Goal: Transaction & Acquisition: Purchase product/service

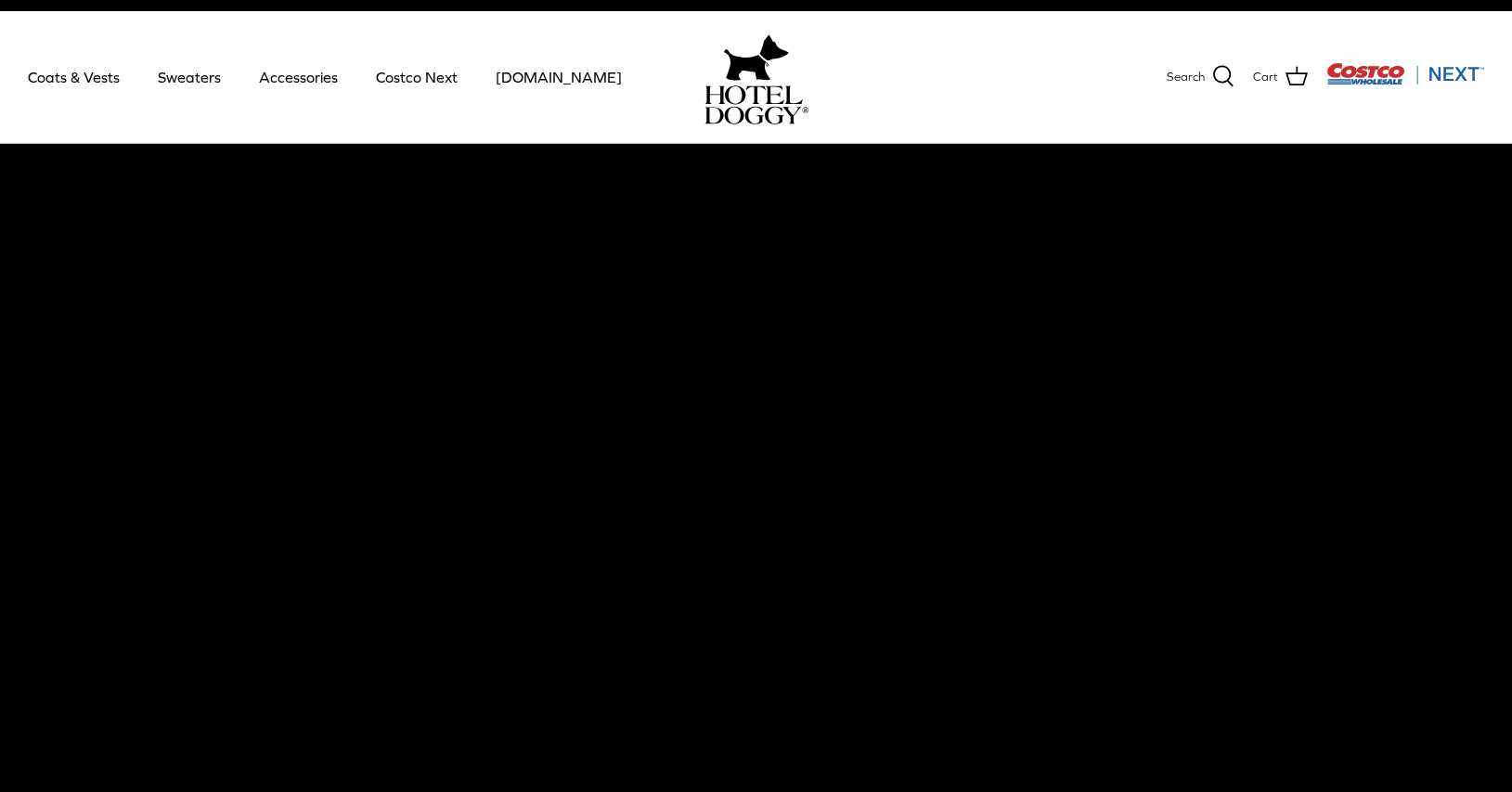
scroll to position [23, 0]
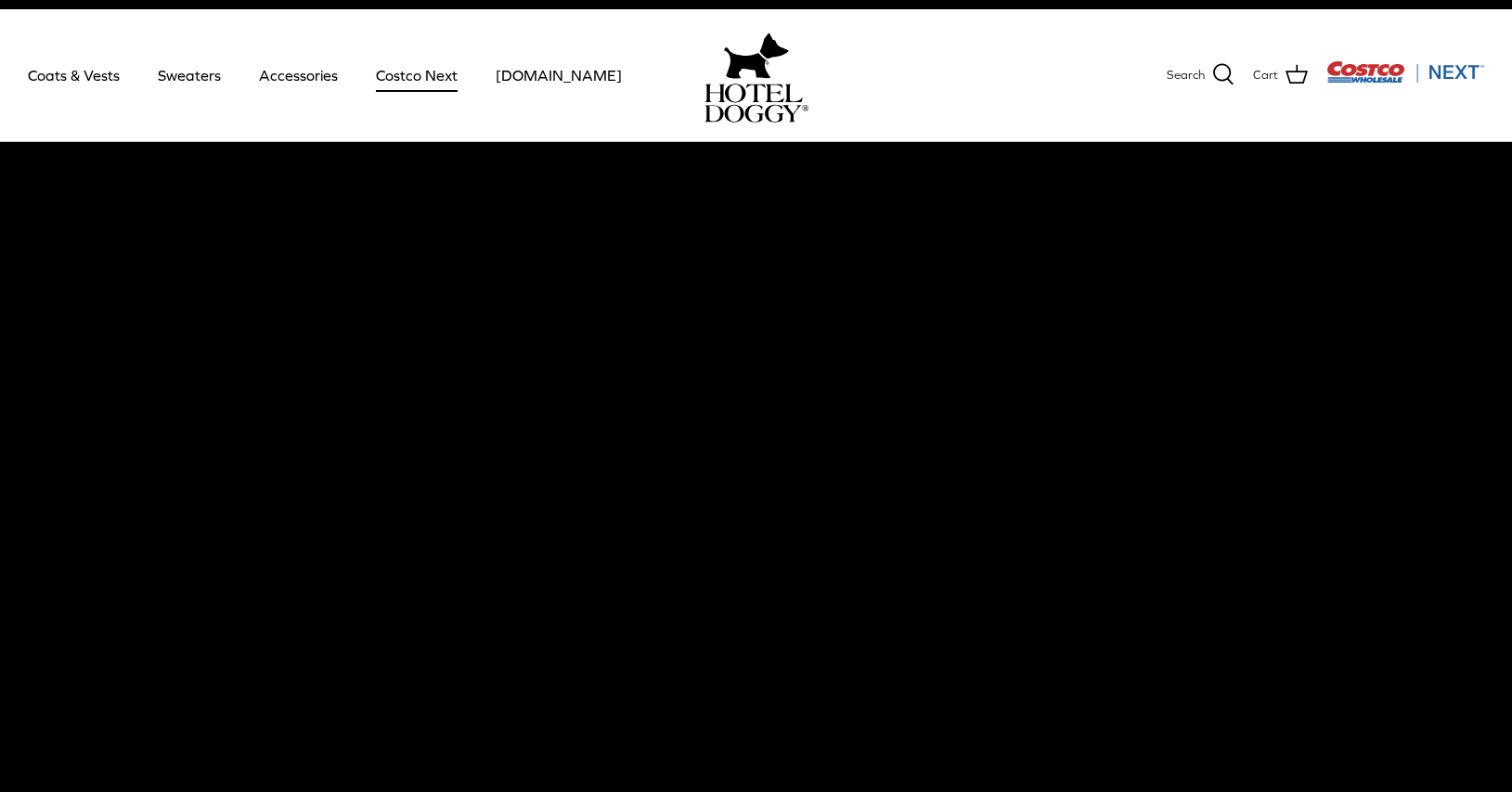
click at [412, 70] on link "Costco Next" at bounding box center [417, 75] width 116 height 63
click at [188, 80] on link "Sweaters" at bounding box center [189, 75] width 97 height 63
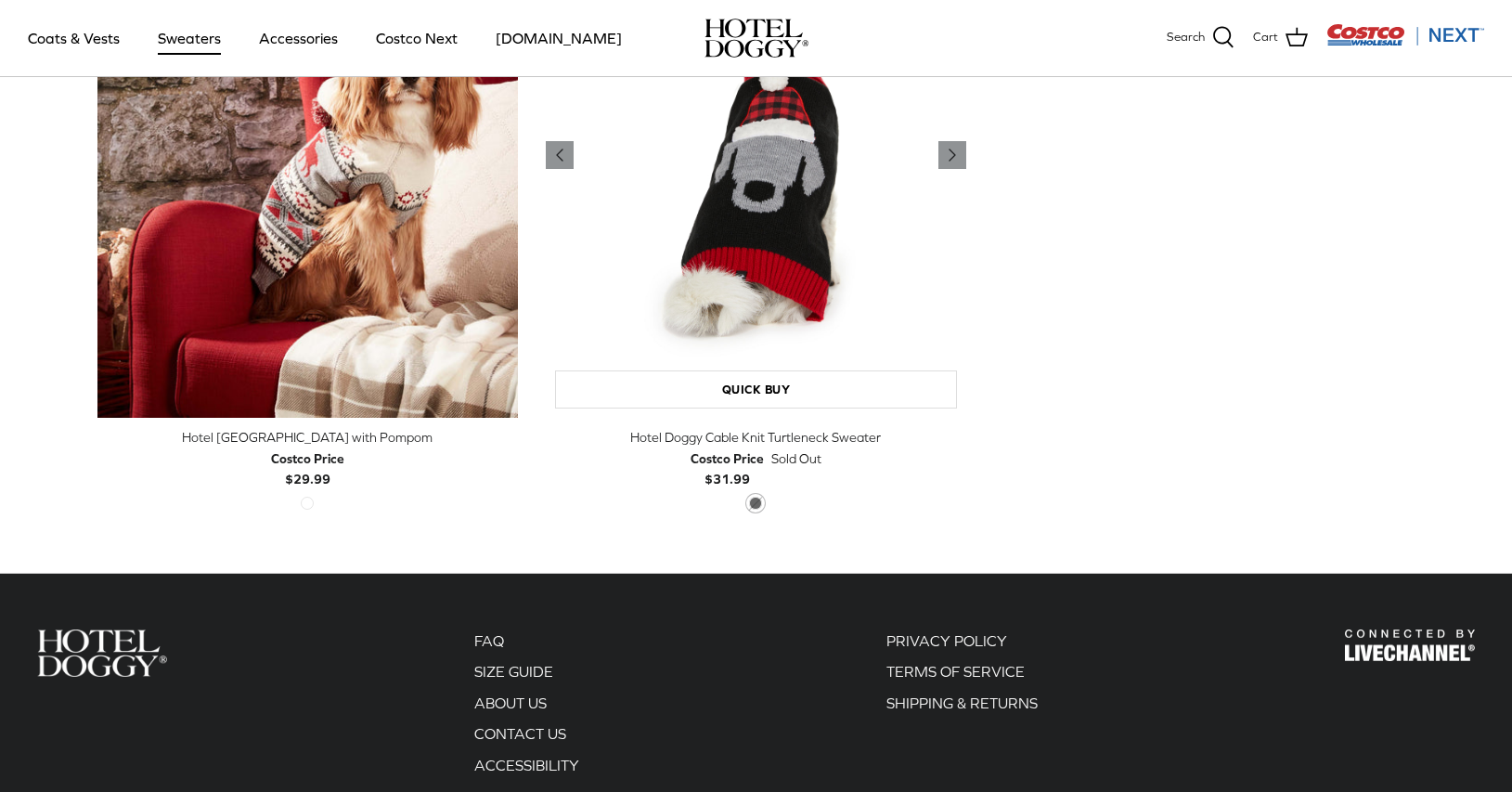
scroll to position [701, 0]
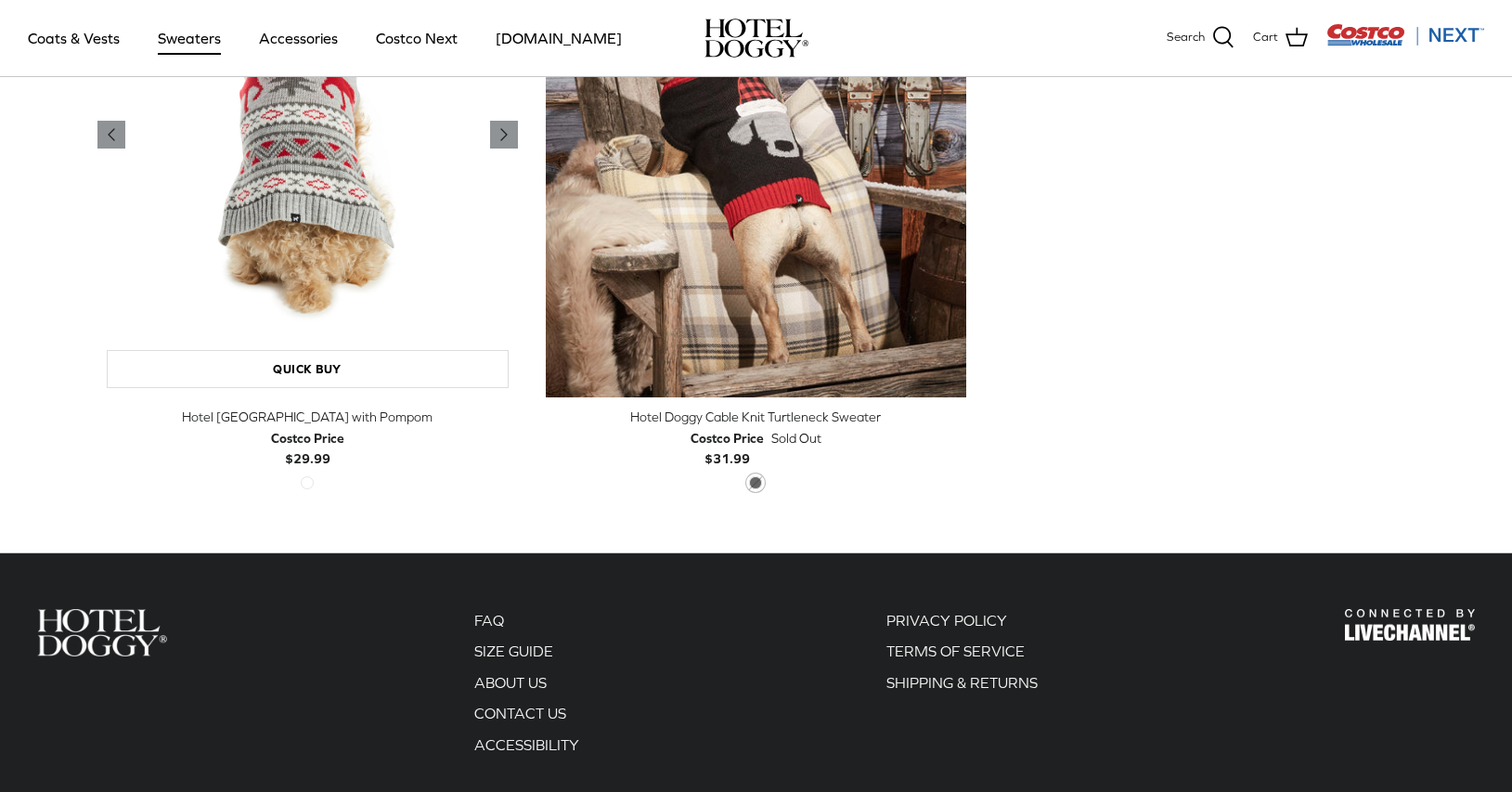
click at [401, 245] on img "Hotel Doggy Fair Isle Sweater with Pompom" at bounding box center [308, 135] width 421 height 527
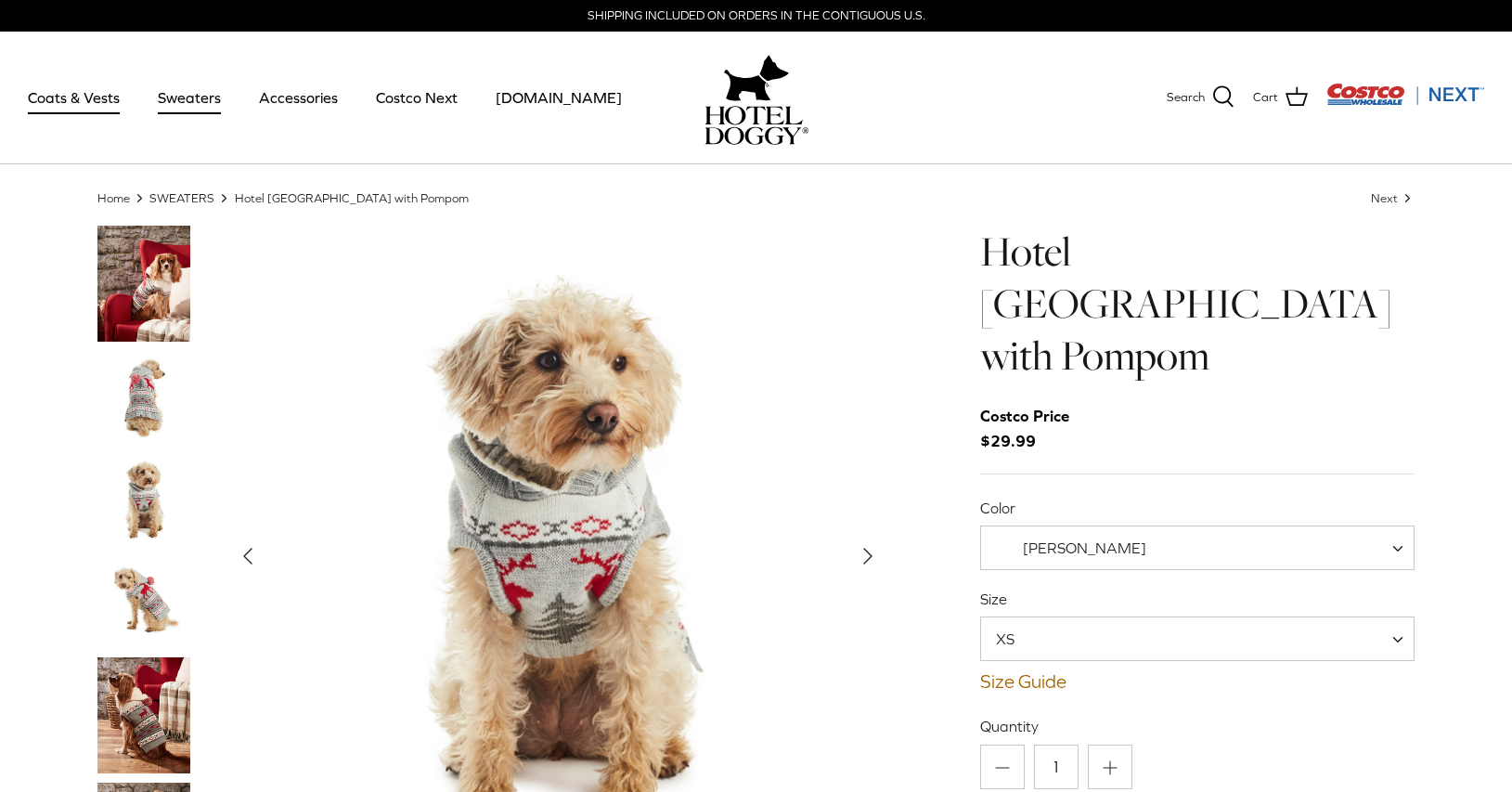
click at [66, 93] on link "Coats & Vests" at bounding box center [73, 97] width 125 height 63
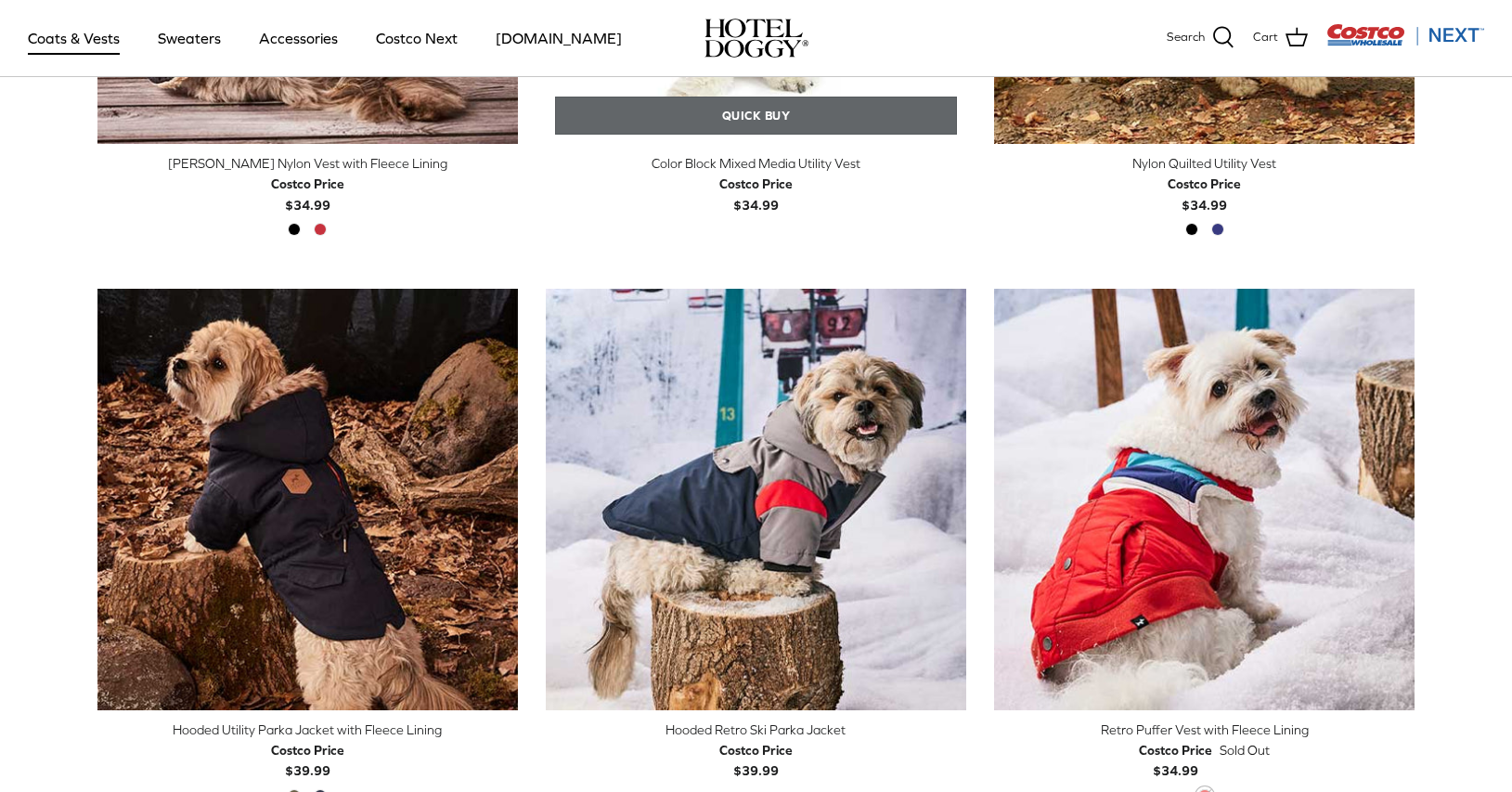
scroll to position [1527, 0]
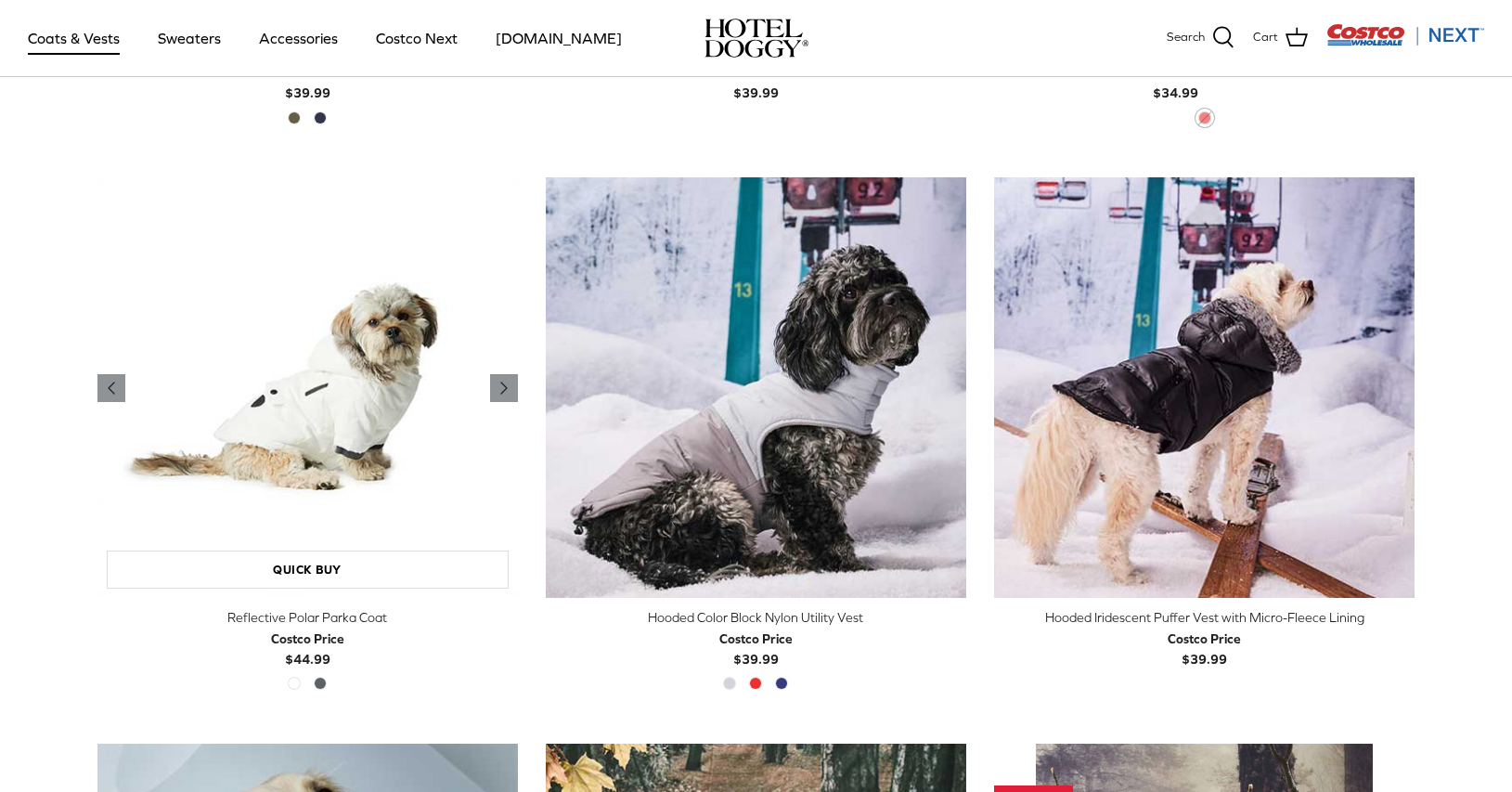
click at [377, 492] on img "Reflective Polar Parka Coat" at bounding box center [308, 388] width 421 height 421
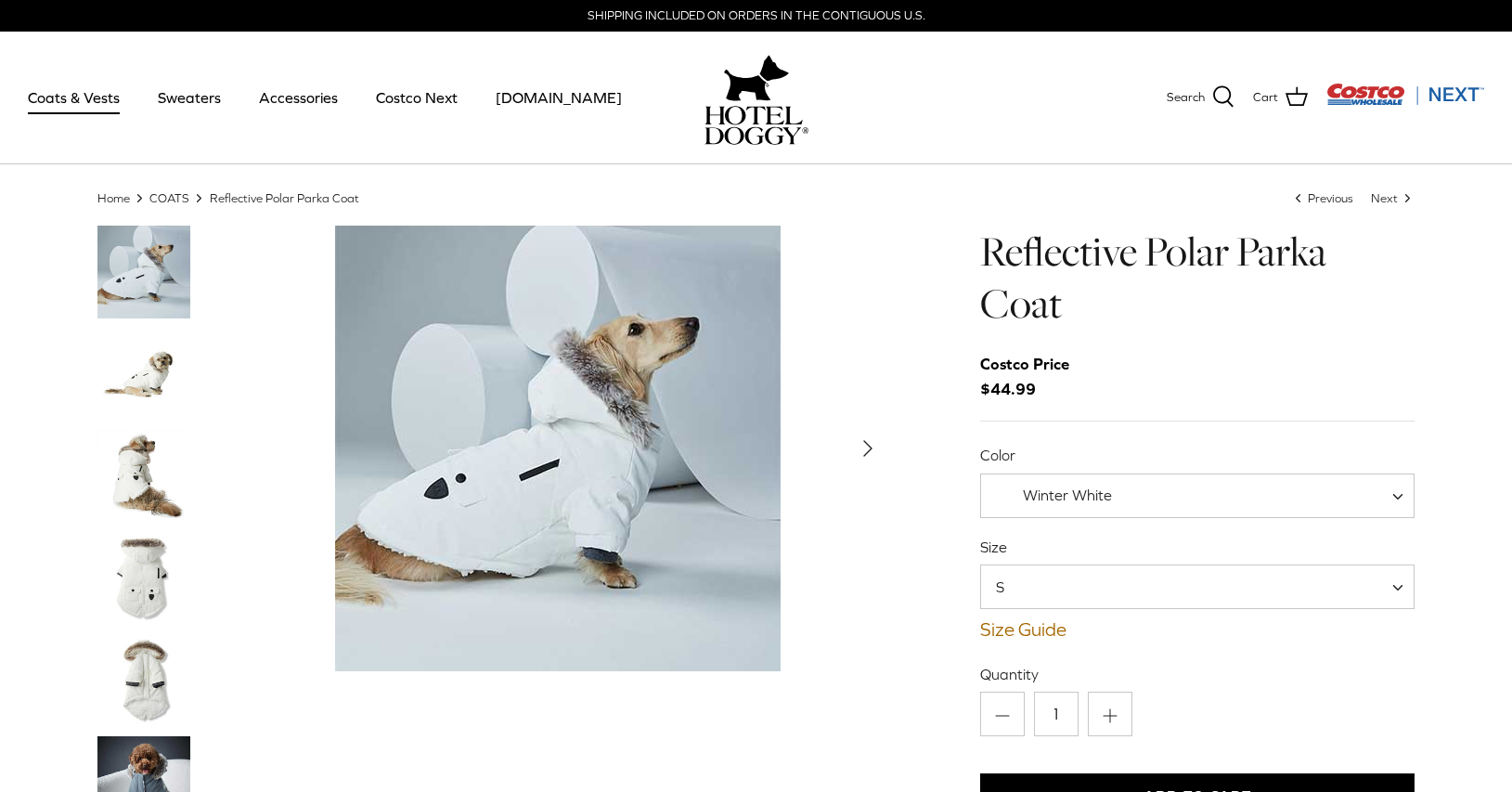
click at [164, 487] on img "Thumbnail Link" at bounding box center [144, 476] width 93 height 93
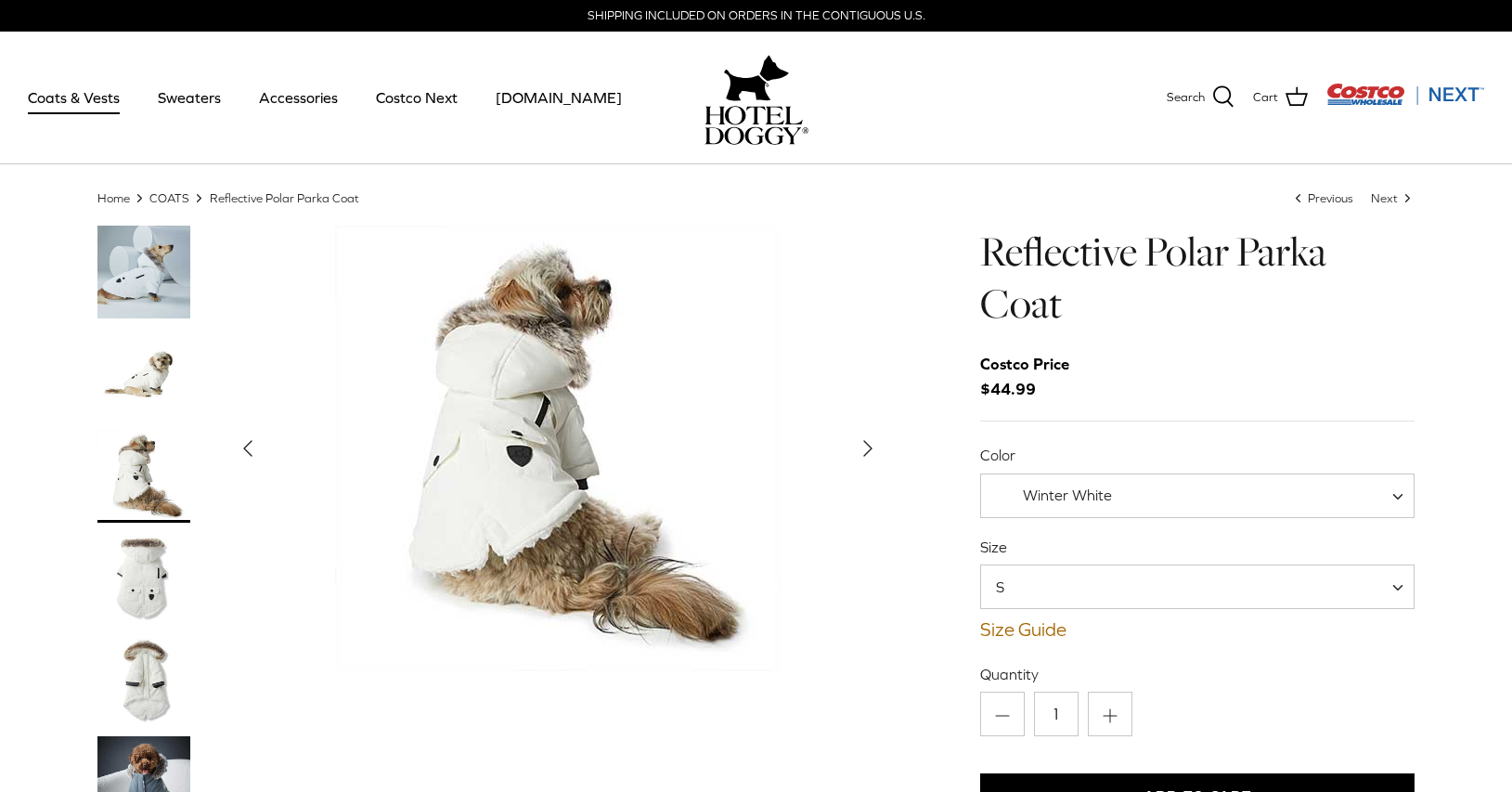
click at [138, 693] on img "Thumbnail Link" at bounding box center [144, 680] width 93 height 93
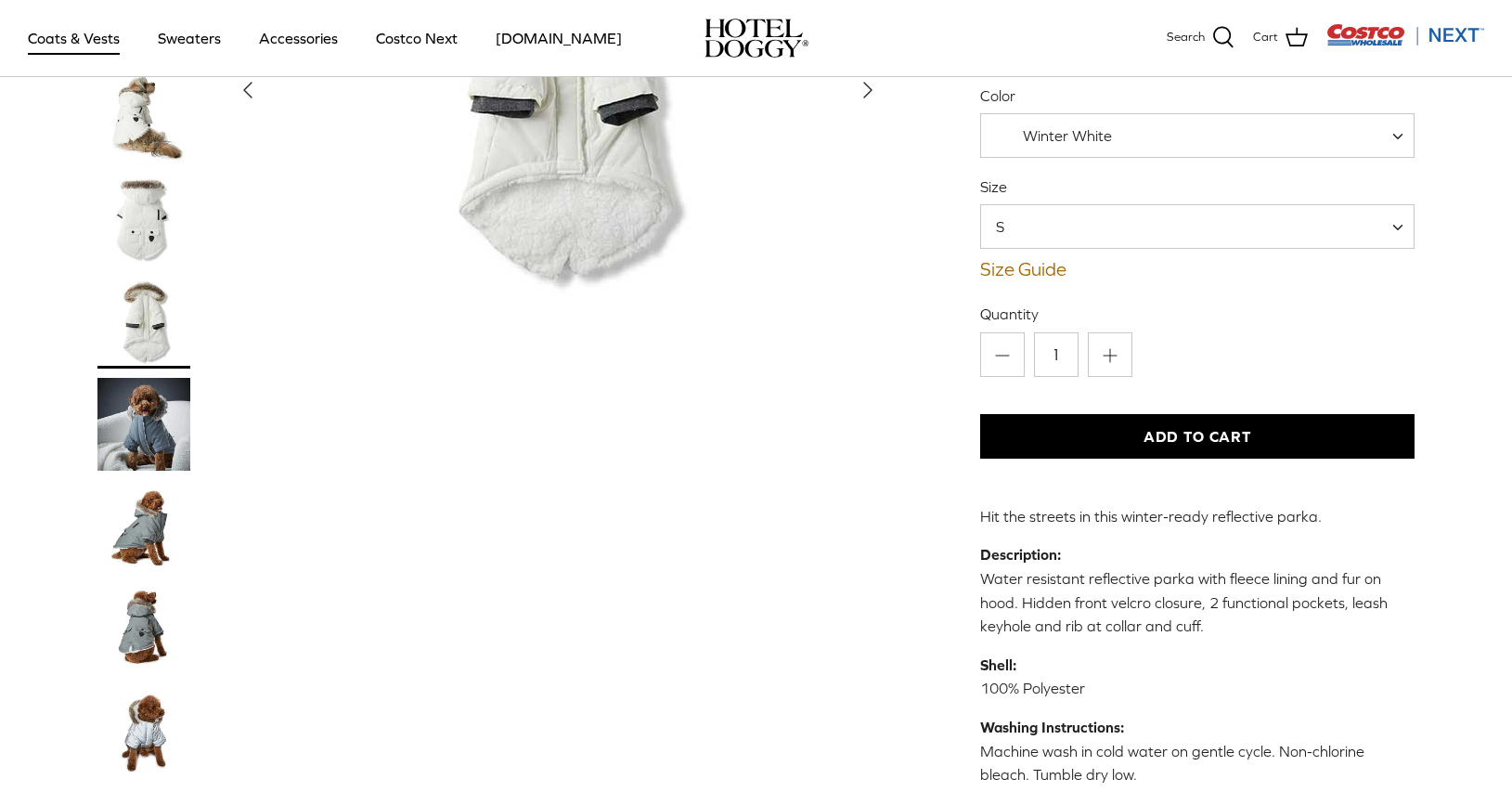
scroll to position [387, 0]
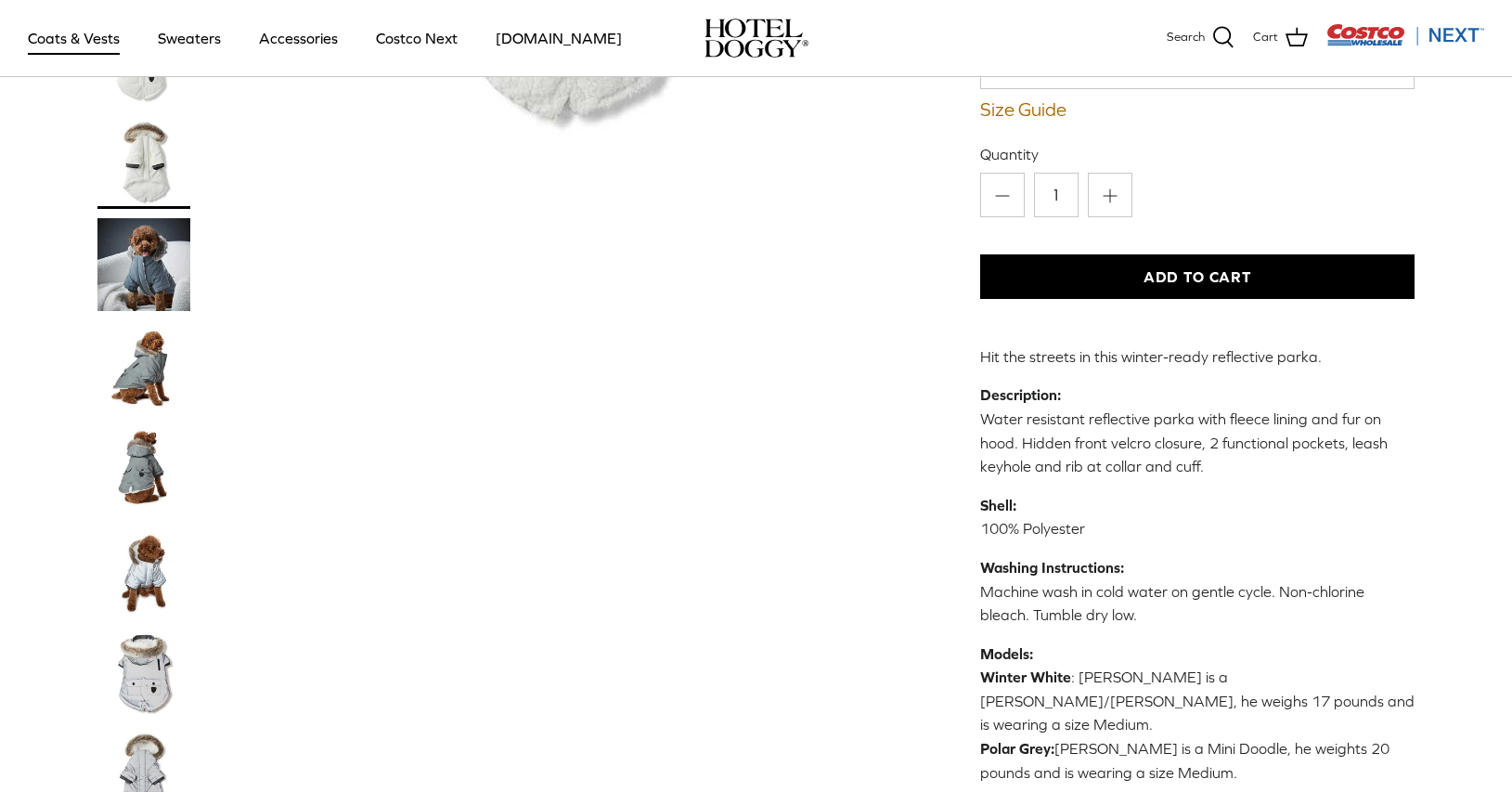
click at [140, 381] on img "Thumbnail Link" at bounding box center [144, 366] width 93 height 93
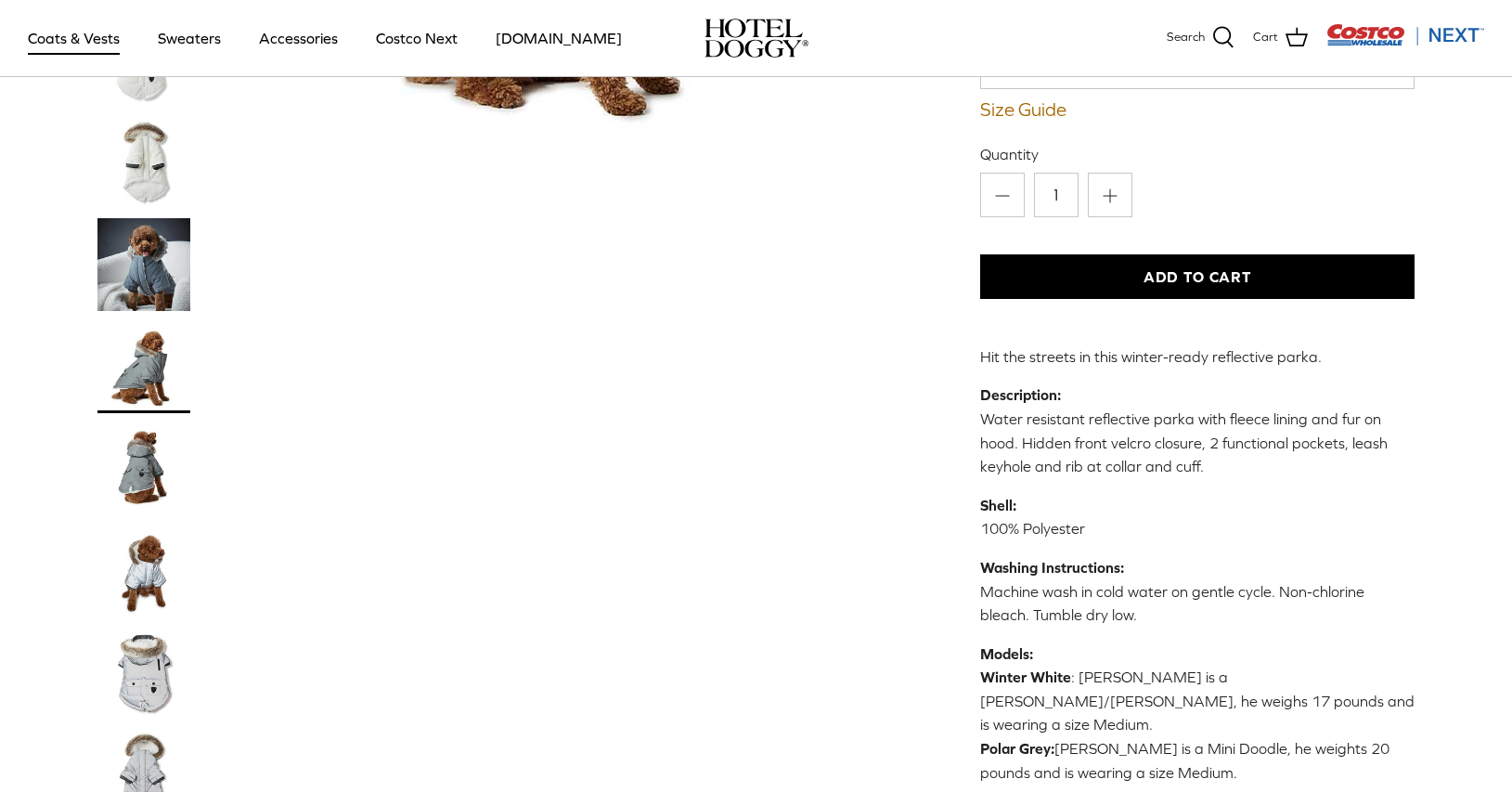
scroll to position [0, 0]
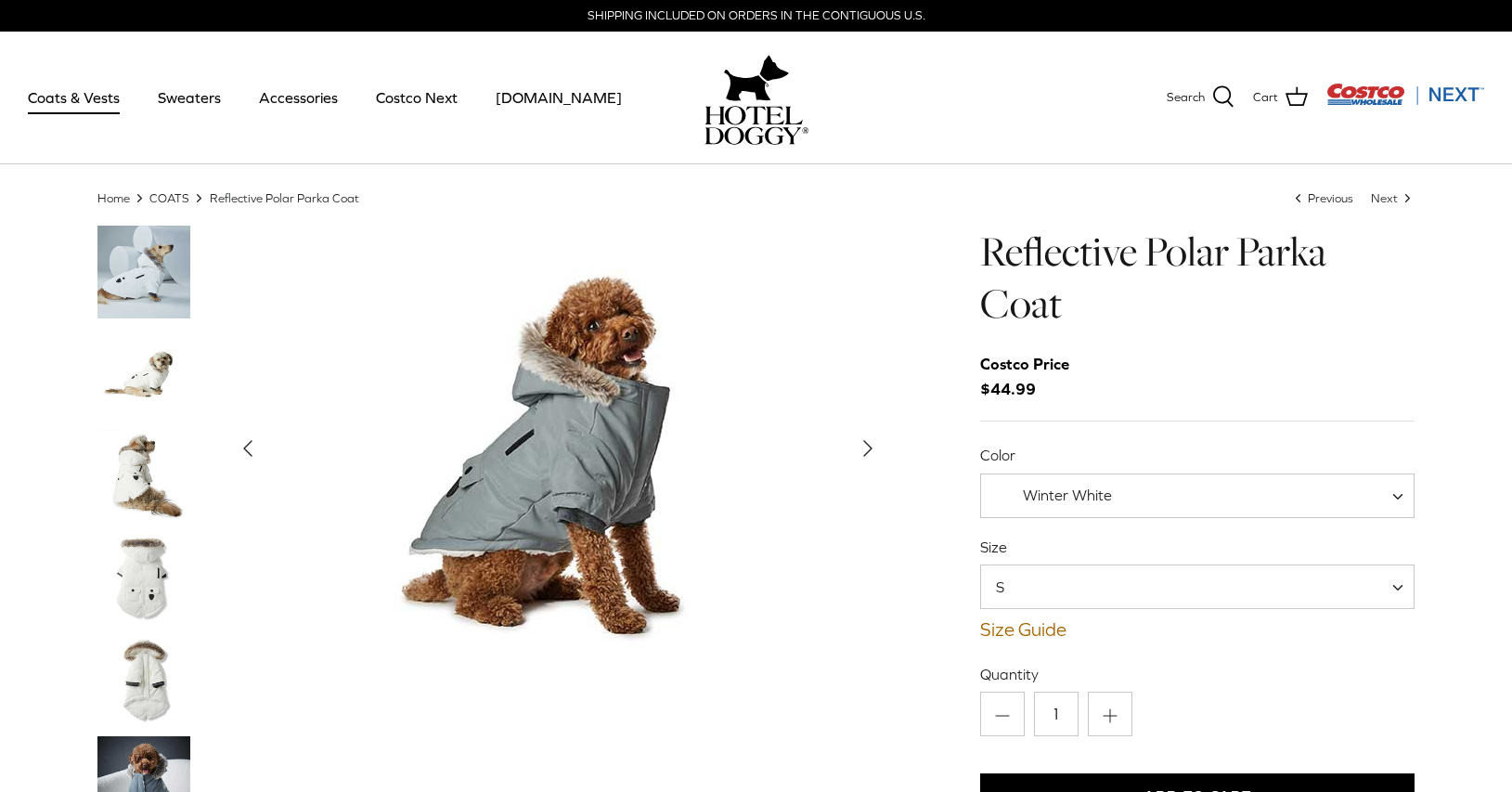
click at [156, 267] on img "Thumbnail Link" at bounding box center [144, 271] width 93 height 93
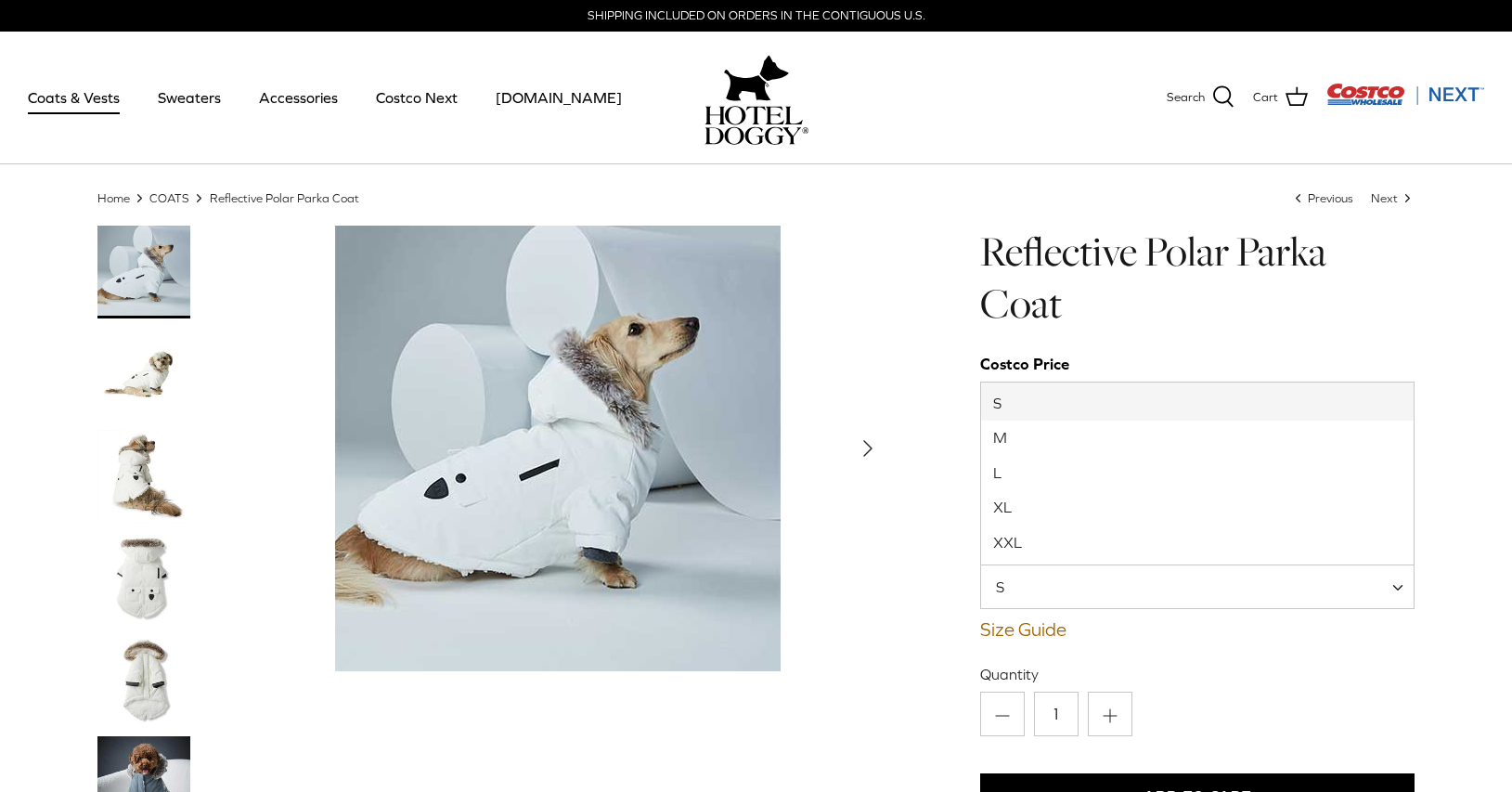
click at [1079, 579] on span "S" at bounding box center [1198, 586] width 436 height 45
click at [915, 588] on div "Left Right" at bounding box center [756, 787] width 1374 height 1125
click at [170, 575] on img "Thumbnail Link" at bounding box center [144, 578] width 93 height 93
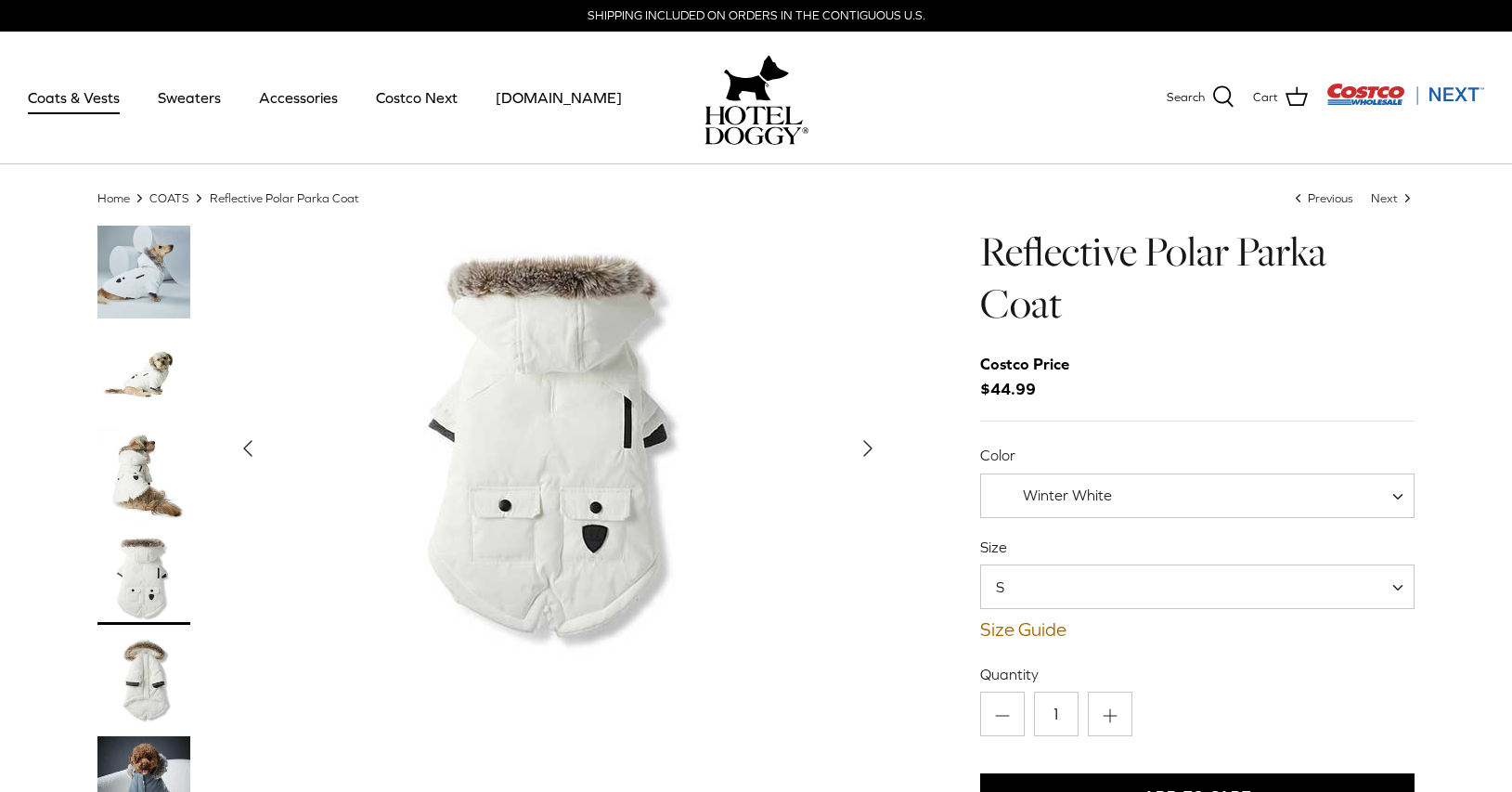
click at [165, 509] on img "Thumbnail Link" at bounding box center [144, 476] width 93 height 93
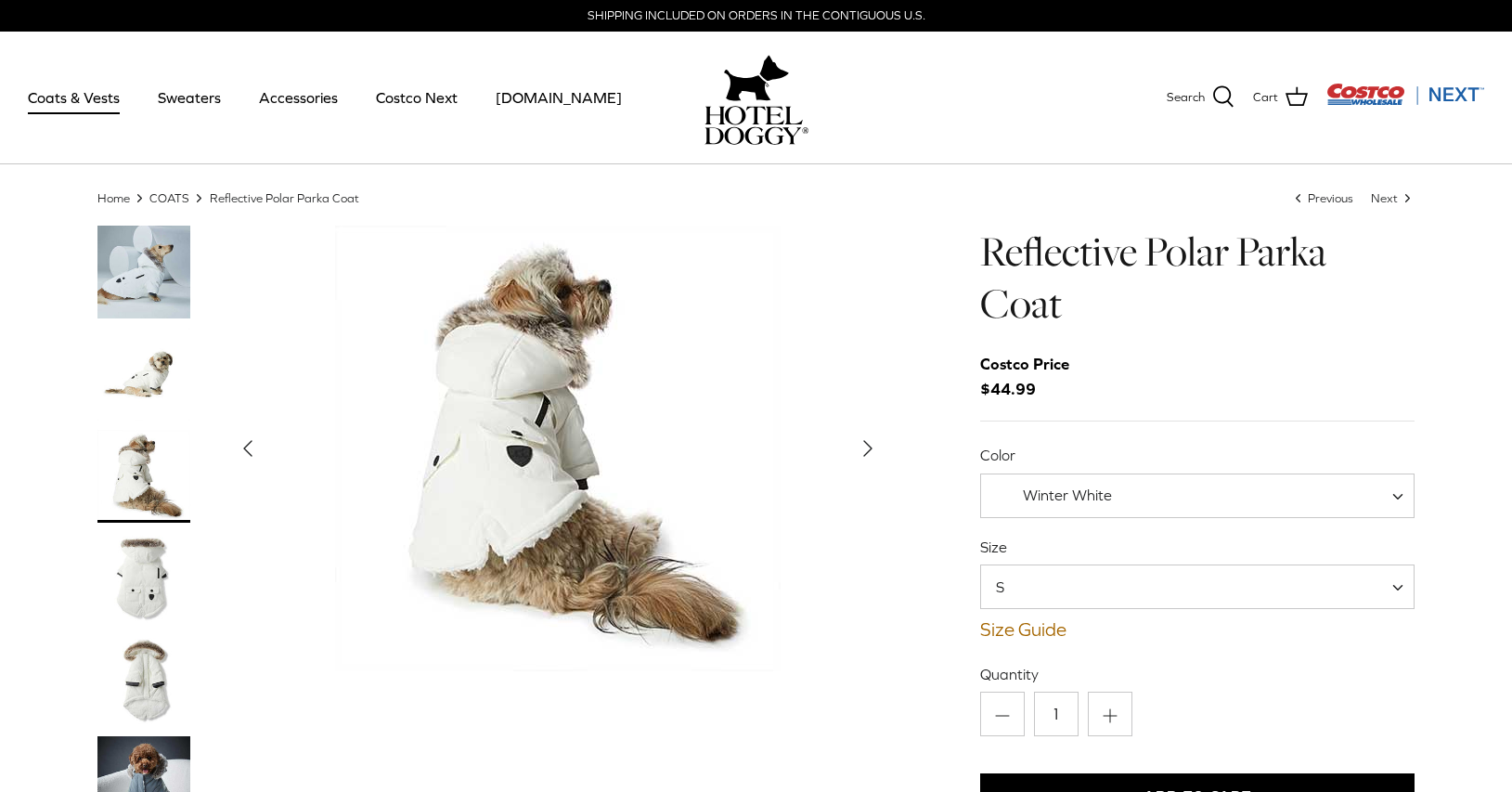
click at [170, 367] on img "Thumbnail Link" at bounding box center [144, 374] width 93 height 93
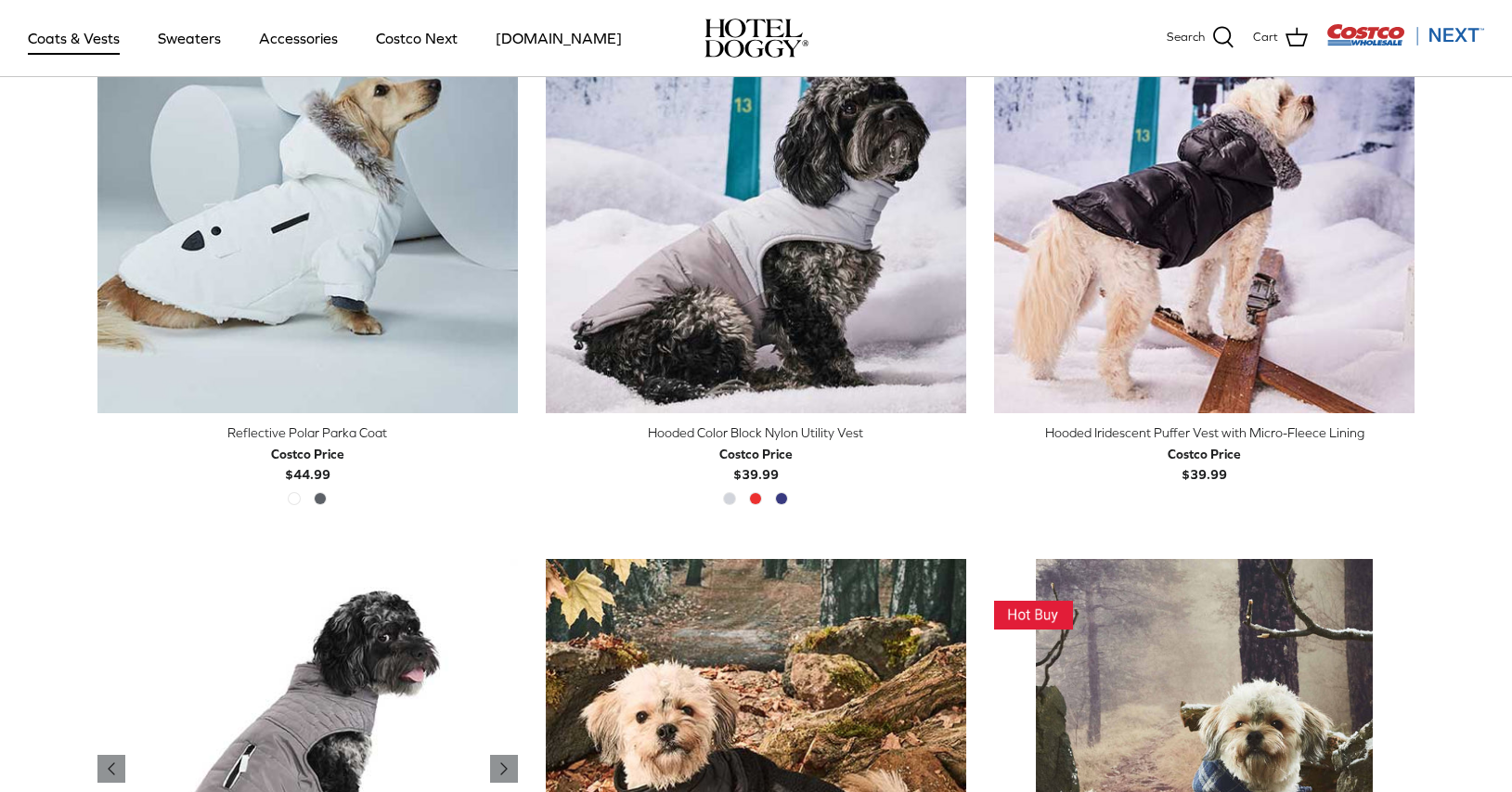
scroll to position [1383, 0]
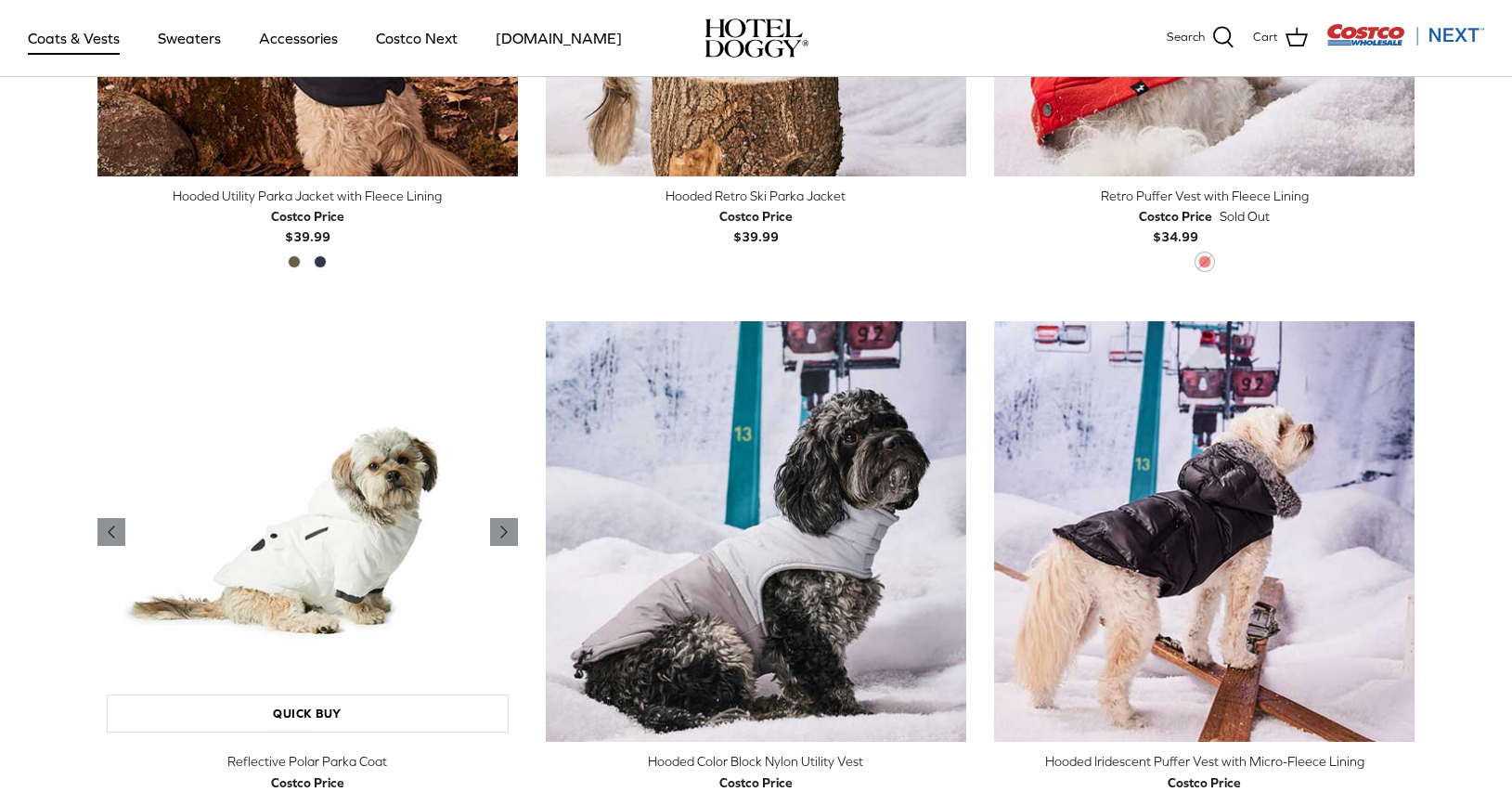
click at [377, 509] on img "Reflective Polar Parka Coat" at bounding box center [308, 532] width 421 height 421
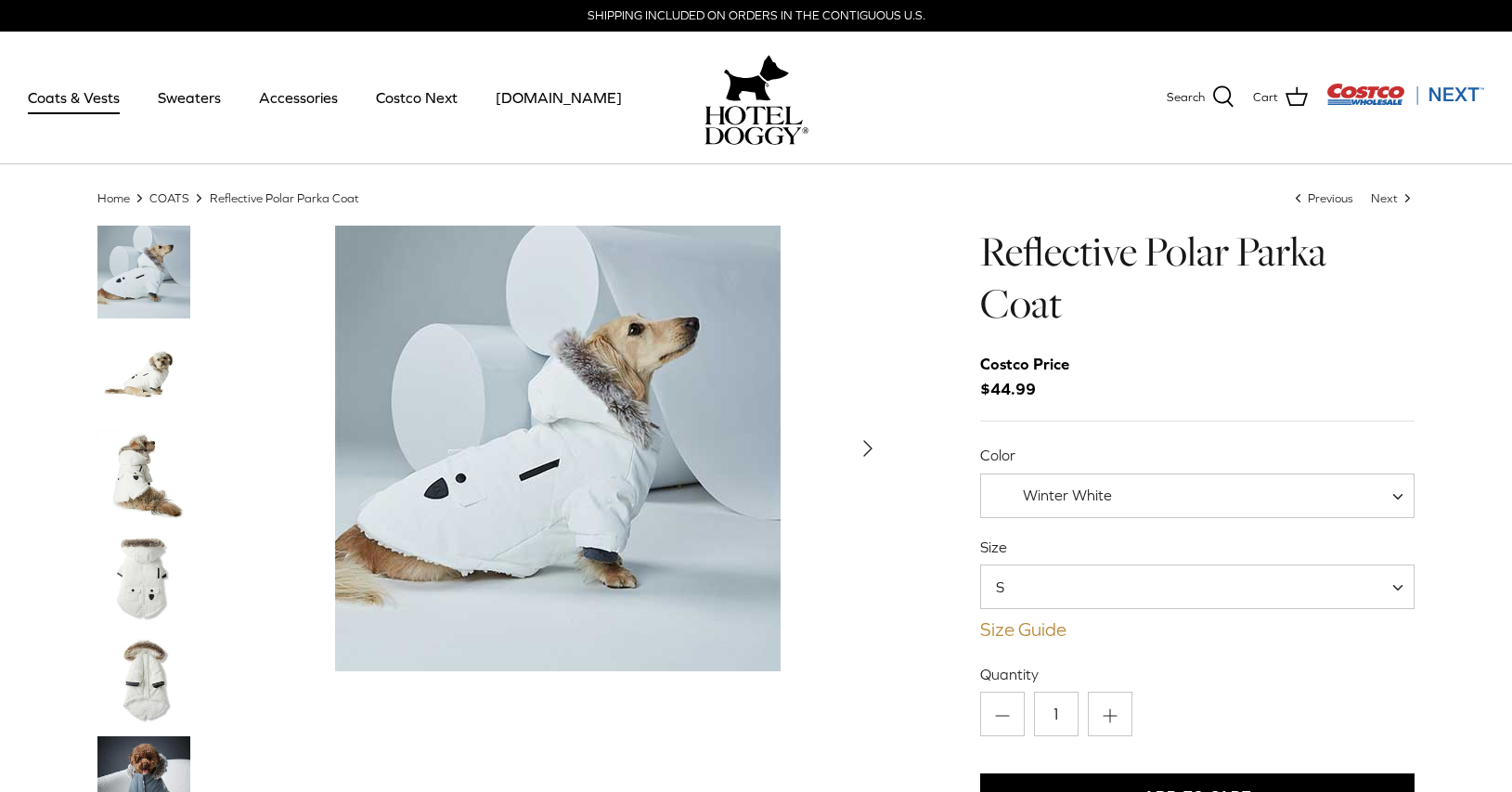
click at [1057, 632] on link "Size Guide" at bounding box center [1198, 629] width 436 height 23
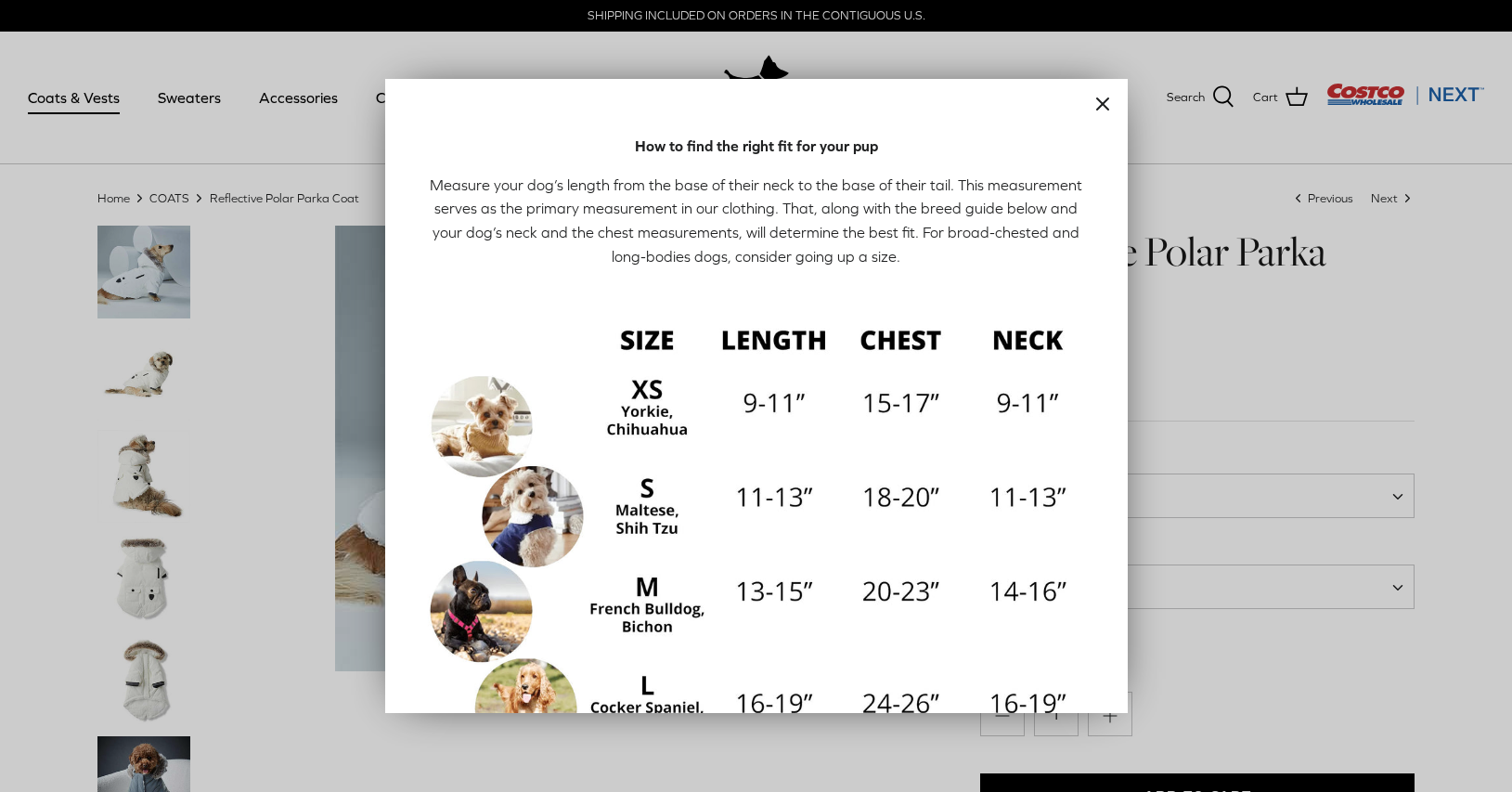
click at [1047, 124] on div "Close How to find the right fit for your pup Measure your dog’s length from the…" at bounding box center [756, 396] width 743 height 633
click at [1101, 99] on icon "Close" at bounding box center [1103, 104] width 23 height 23
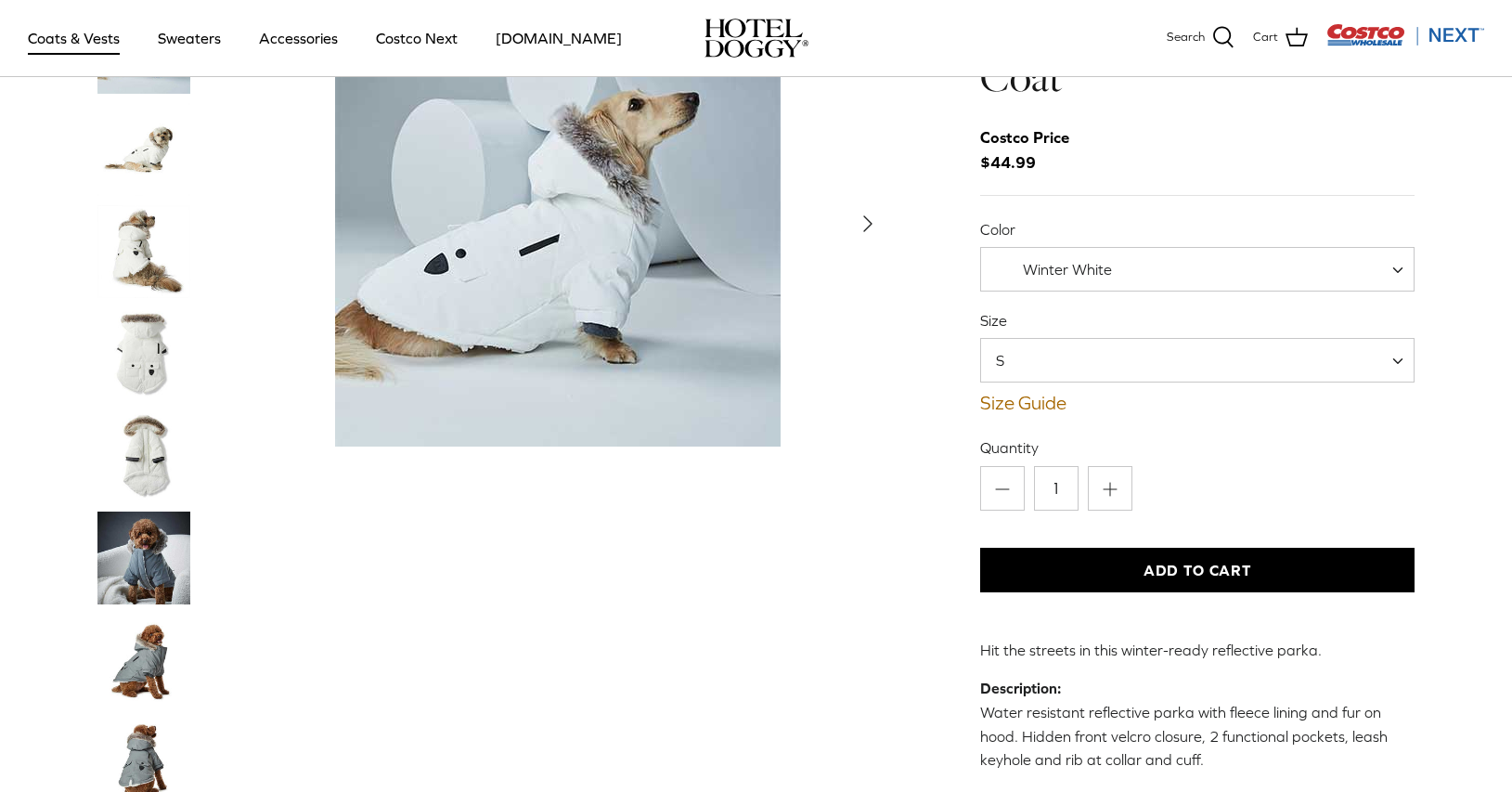
scroll to position [98, 0]
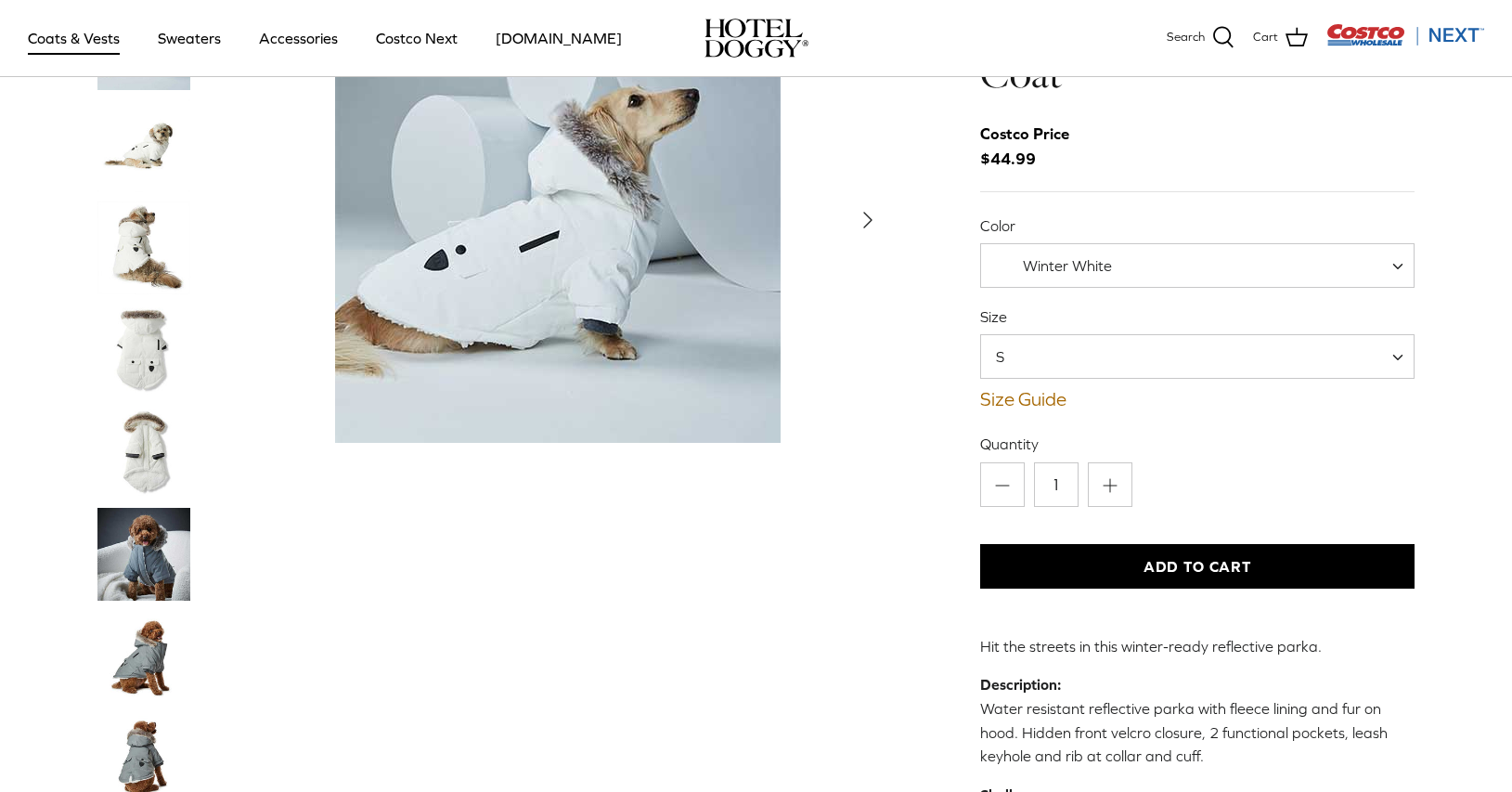
click at [1058, 372] on span "S" at bounding box center [1198, 356] width 436 height 45
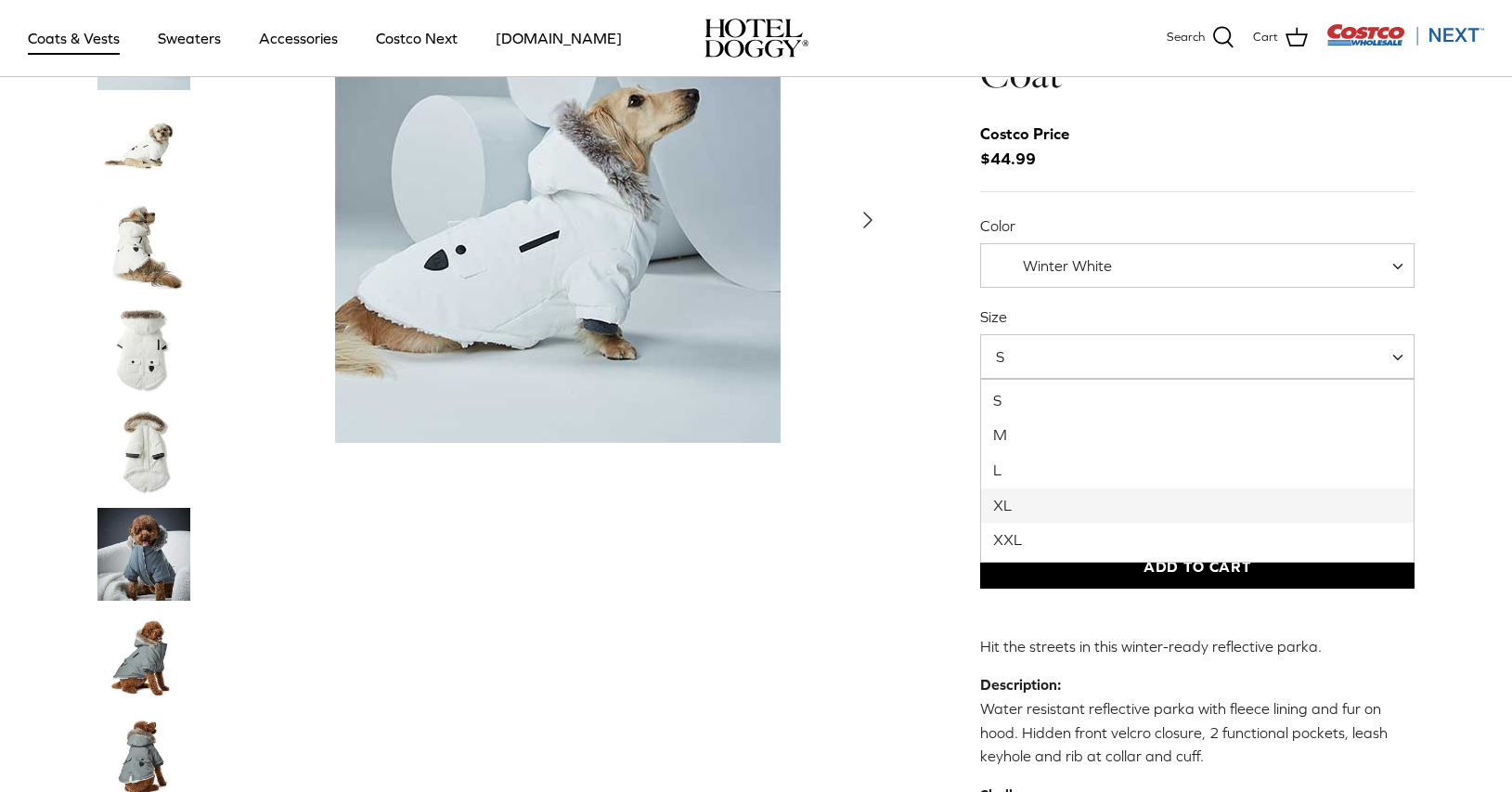
select select "XL"
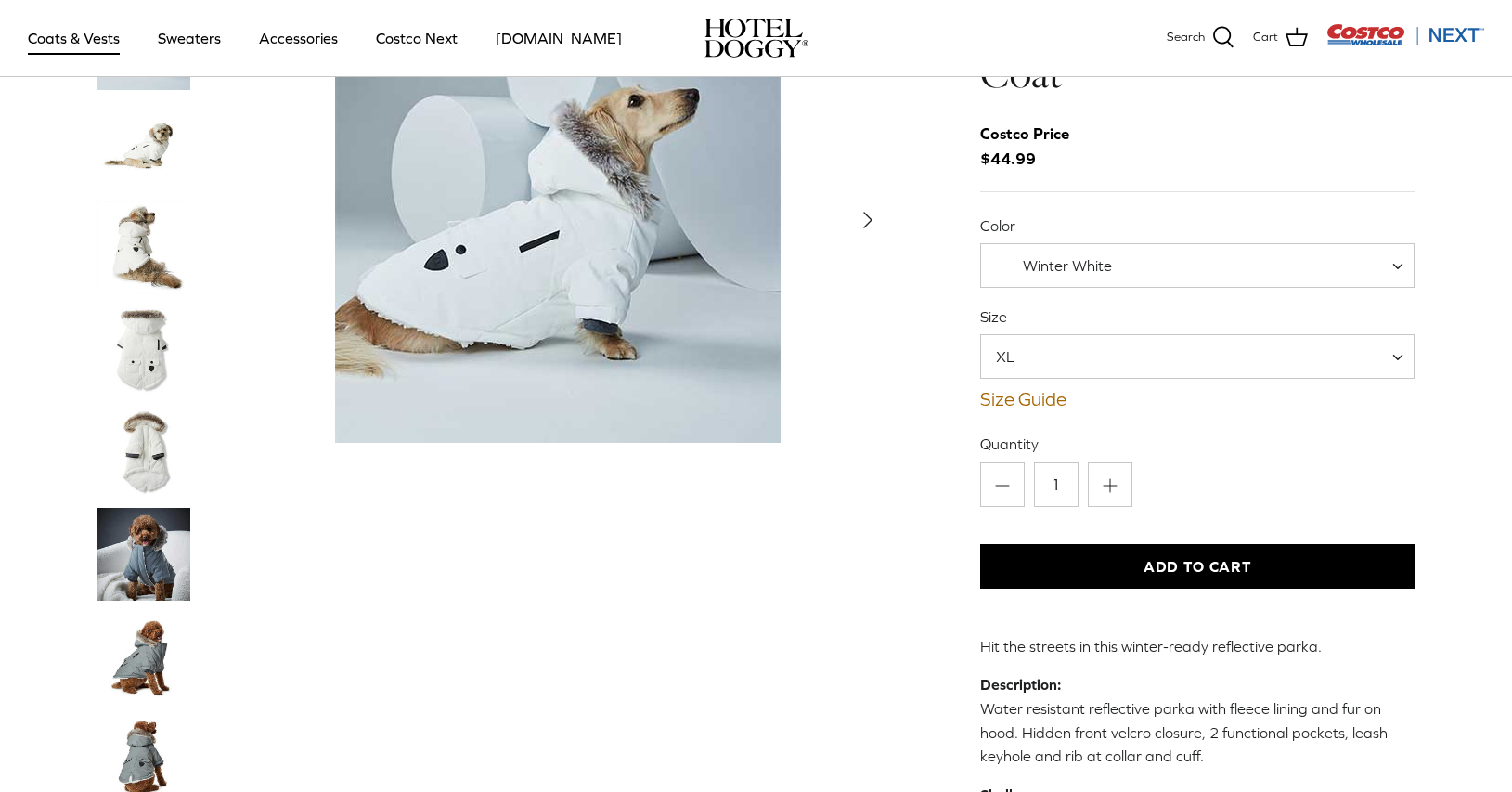
click at [171, 431] on img "Thumbnail Link" at bounding box center [144, 451] width 93 height 93
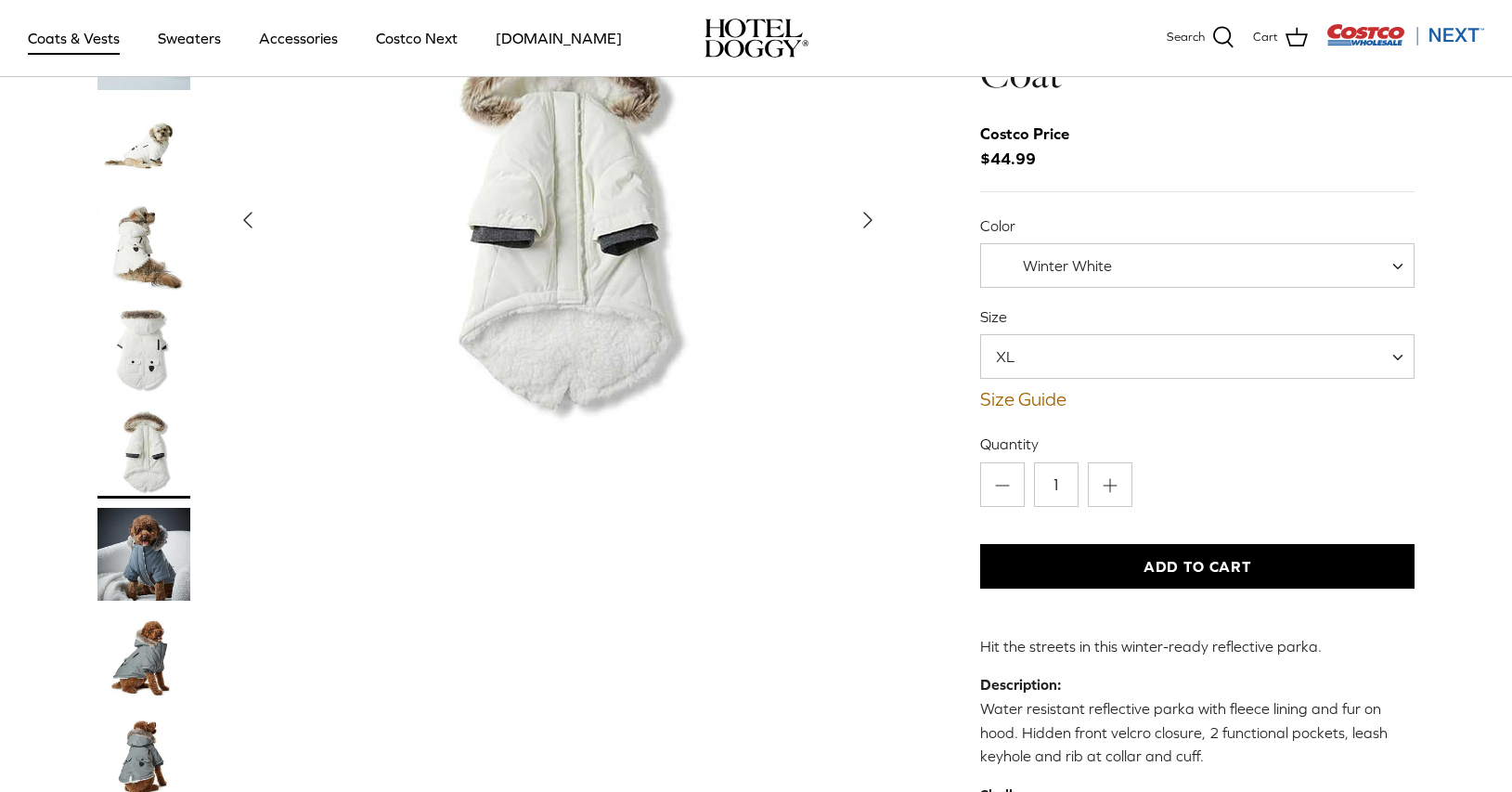
click at [166, 382] on img "Thumbnail Link" at bounding box center [144, 349] width 93 height 93
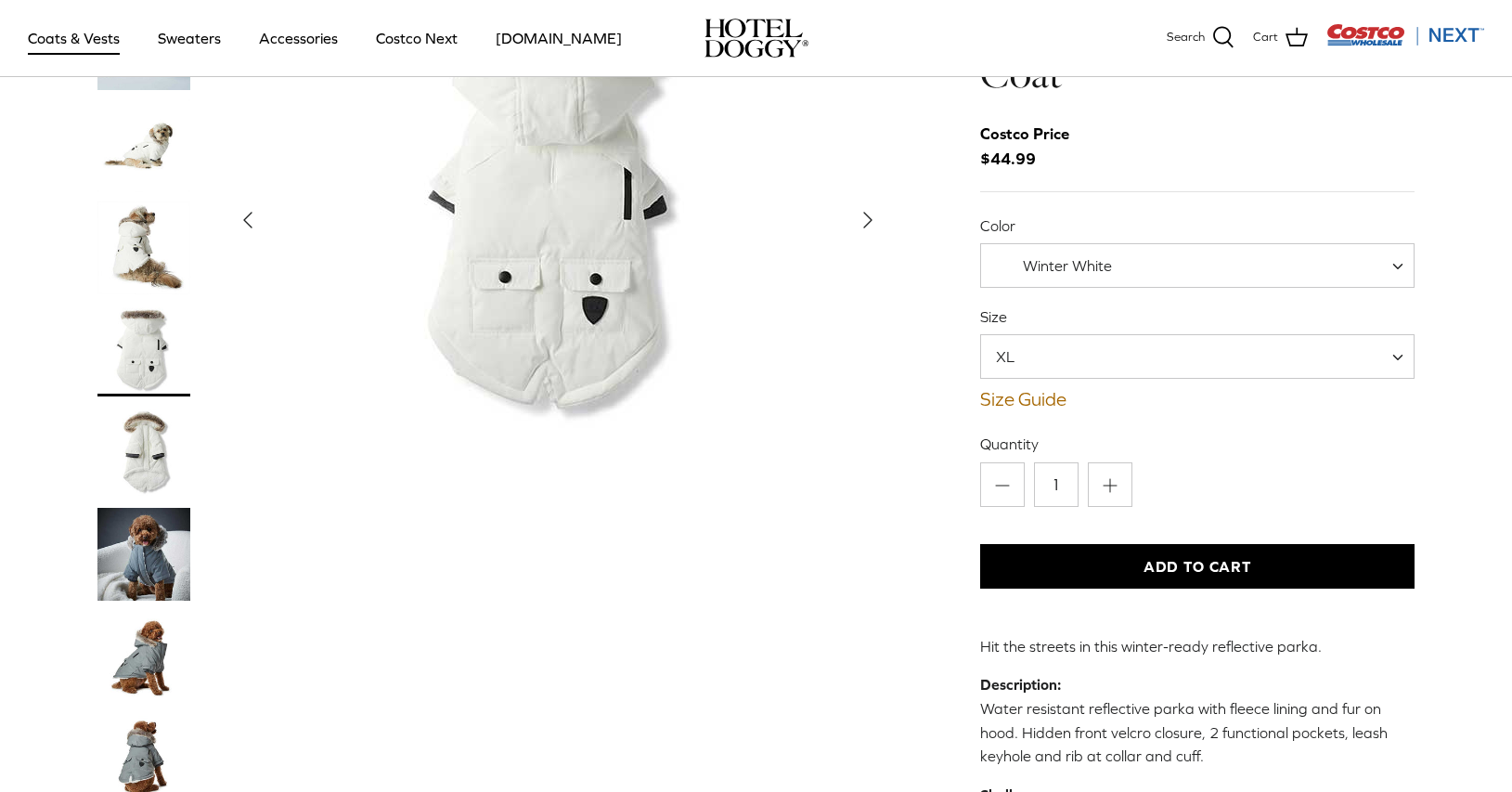
click at [167, 328] on img "Thumbnail Link" at bounding box center [144, 349] width 93 height 93
click at [152, 265] on img "Thumbnail Link" at bounding box center [144, 248] width 93 height 93
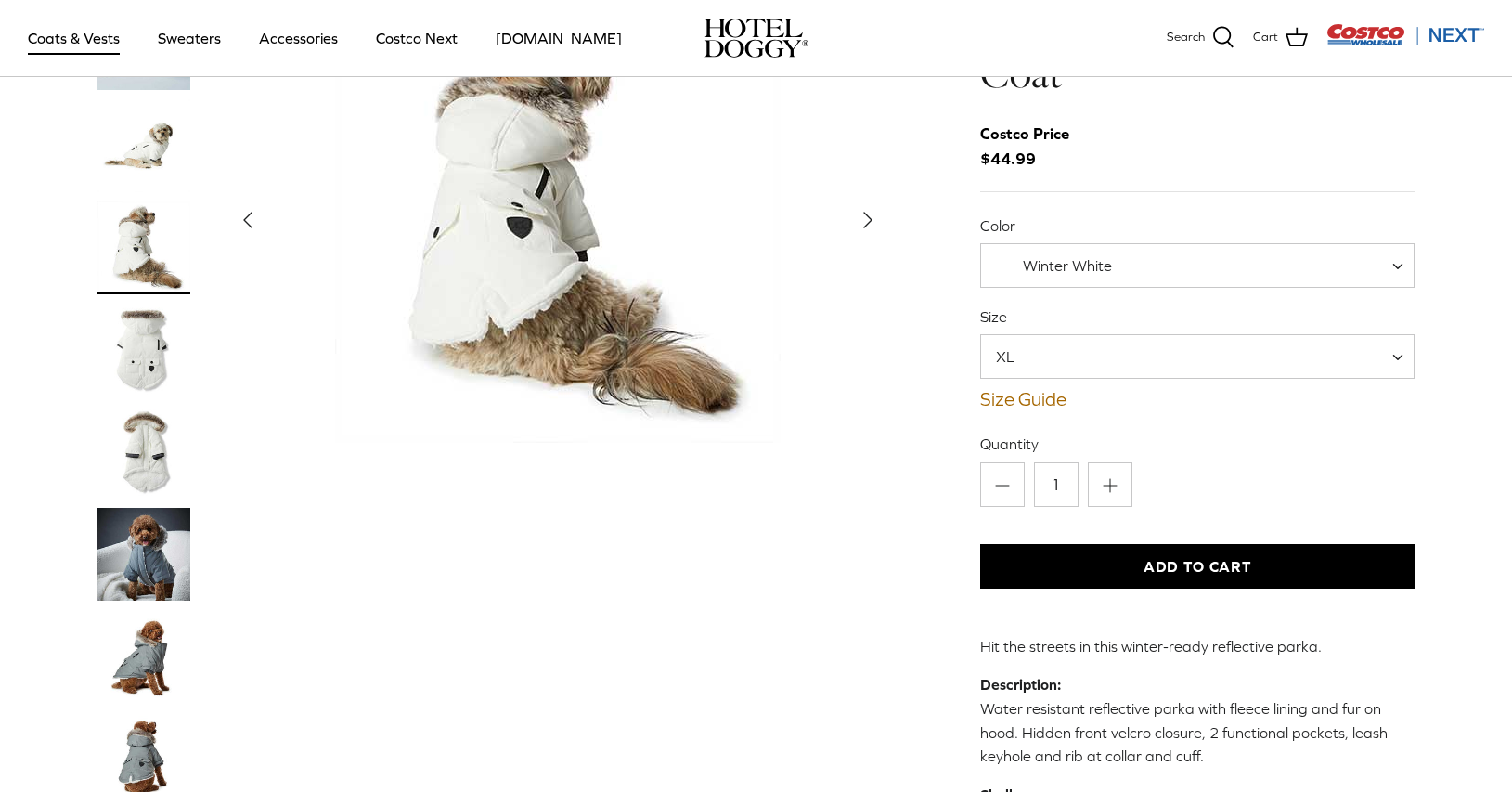
click at [1088, 559] on button "Add to Cart" at bounding box center [1198, 567] width 436 height 45
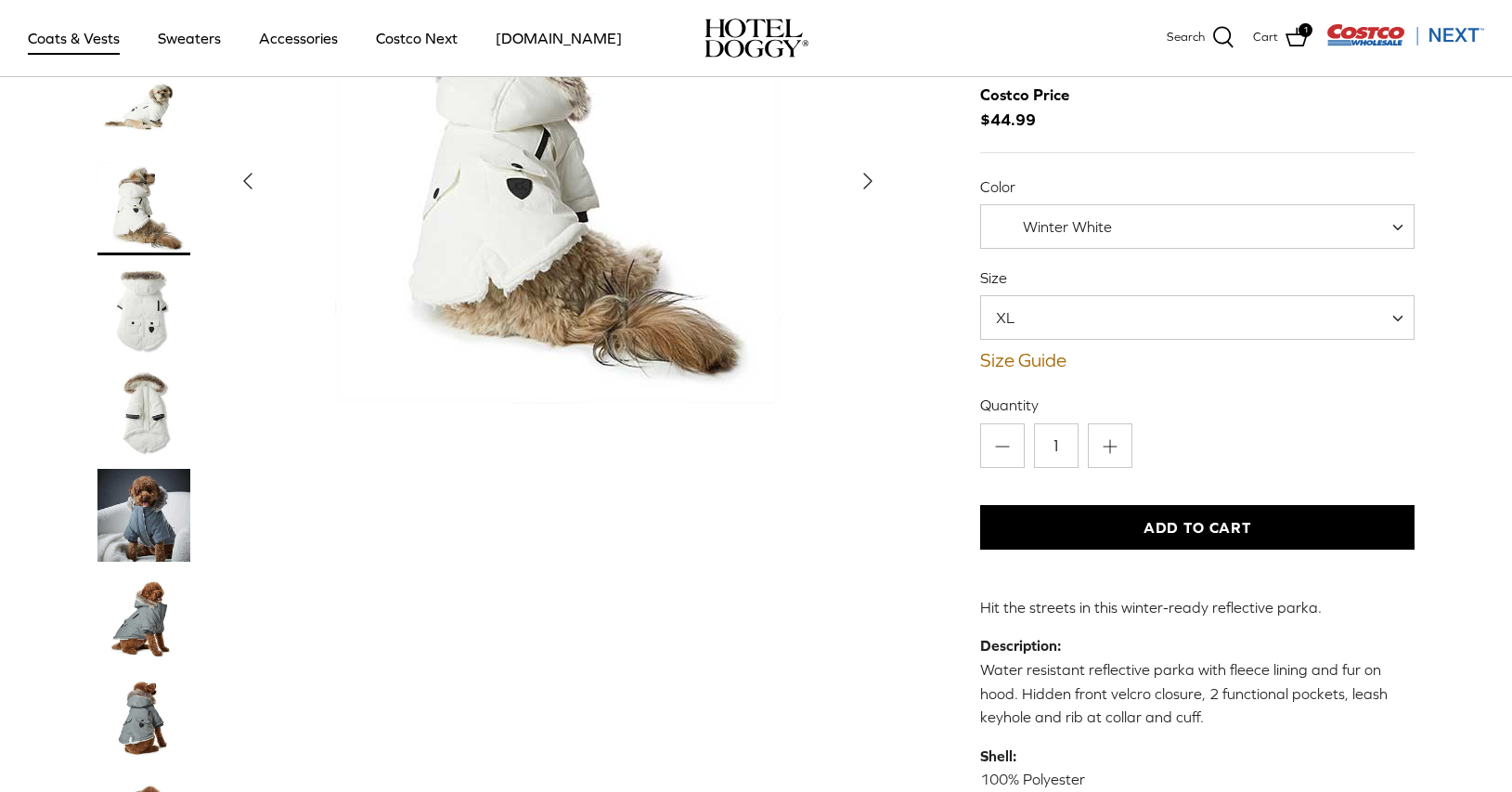
scroll to position [227, 0]
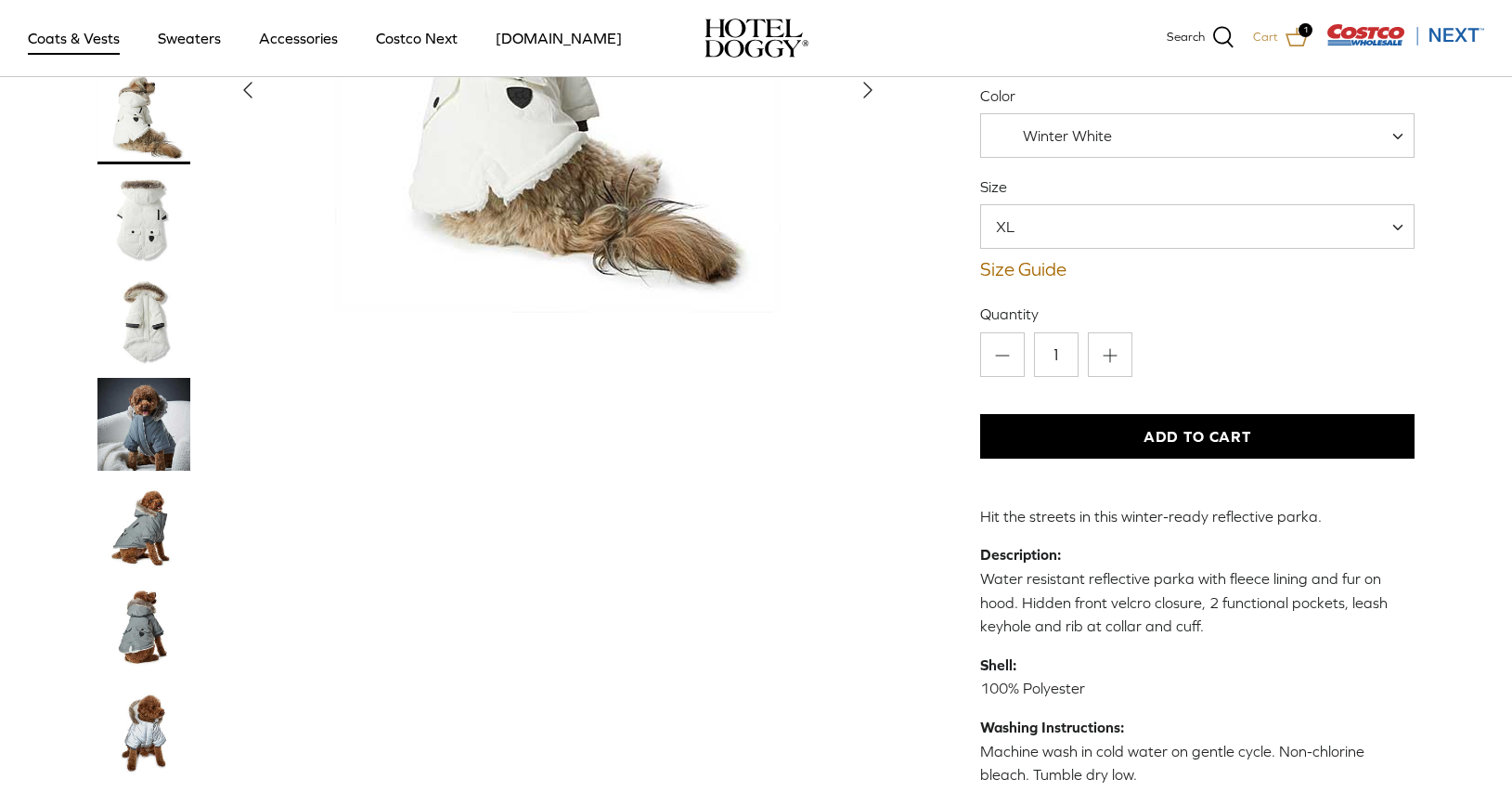
click at [1294, 40] on icon at bounding box center [1297, 37] width 23 height 23
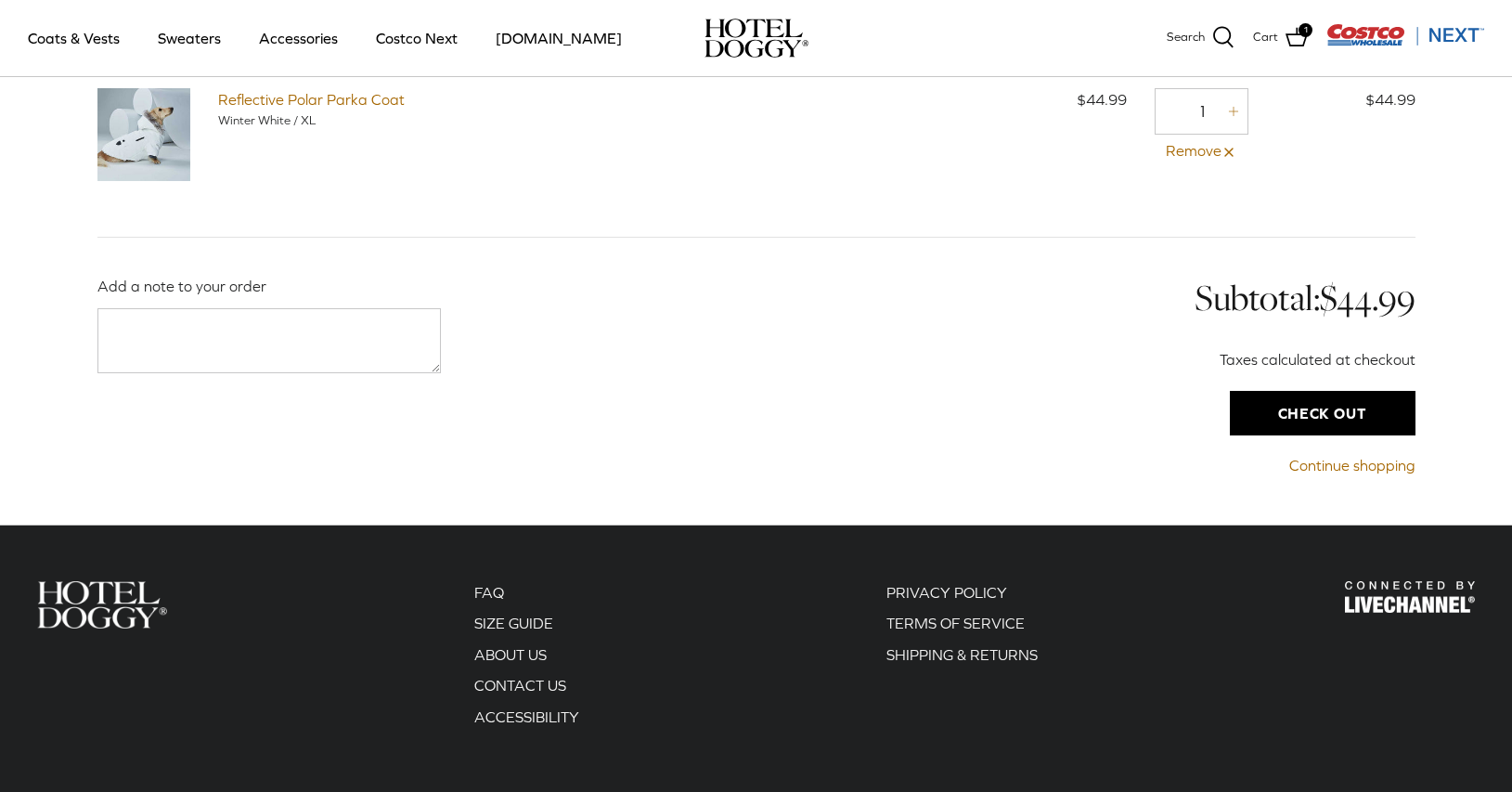
scroll to position [158, 0]
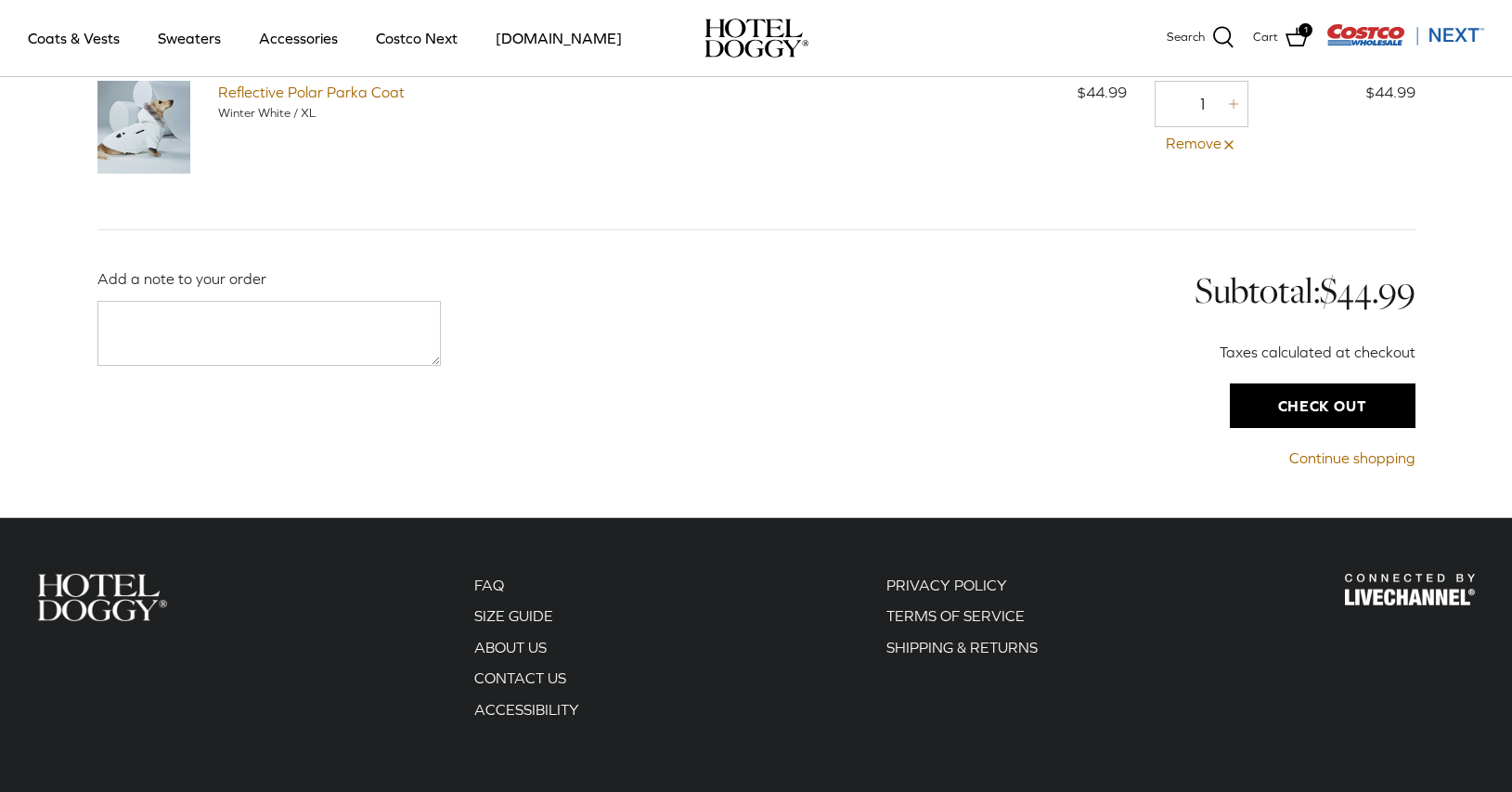
click at [1320, 419] on input "Check out" at bounding box center [1323, 406] width 186 height 45
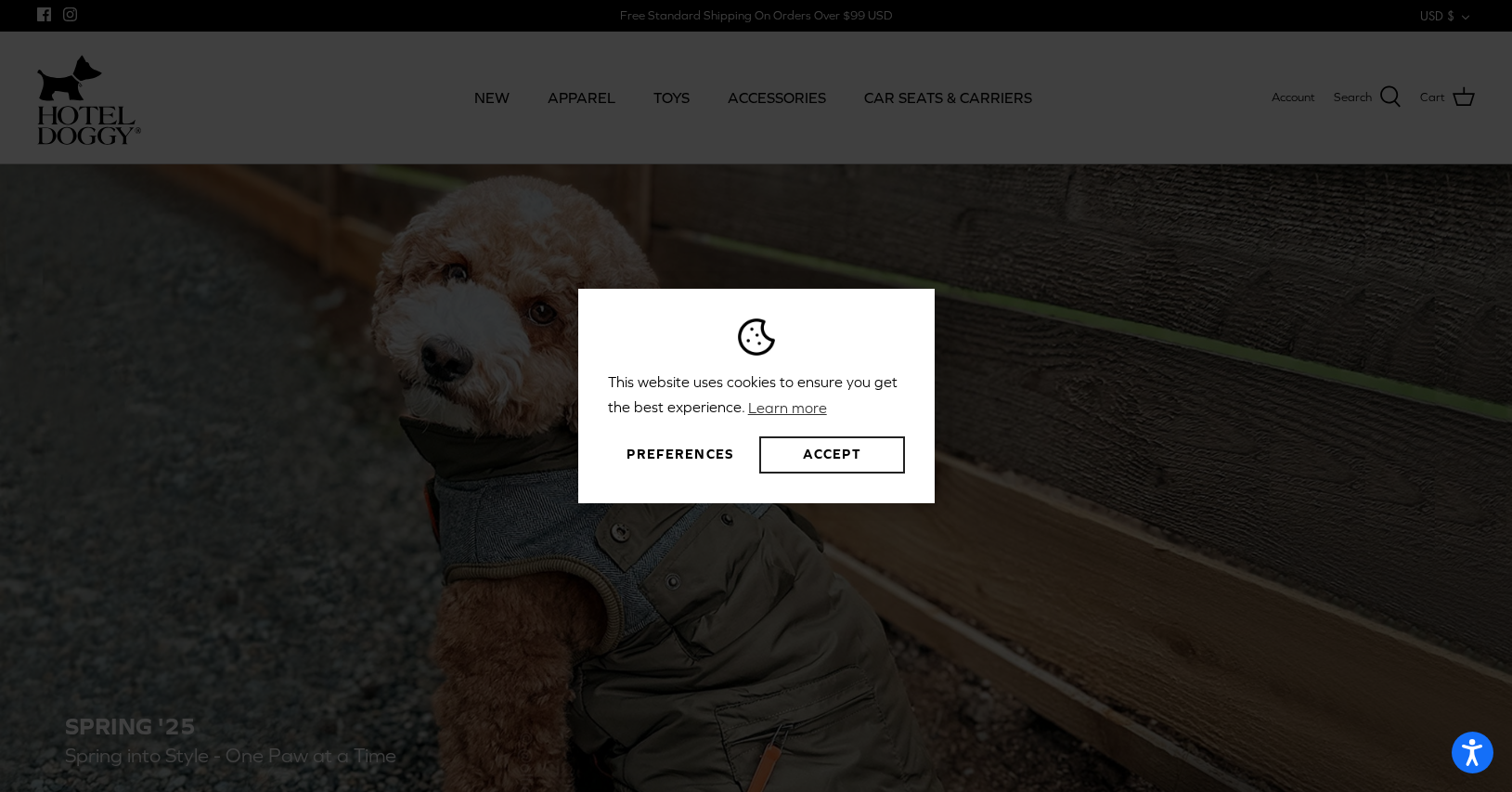
click at [834, 463] on button "Accept" at bounding box center [832, 455] width 145 height 37
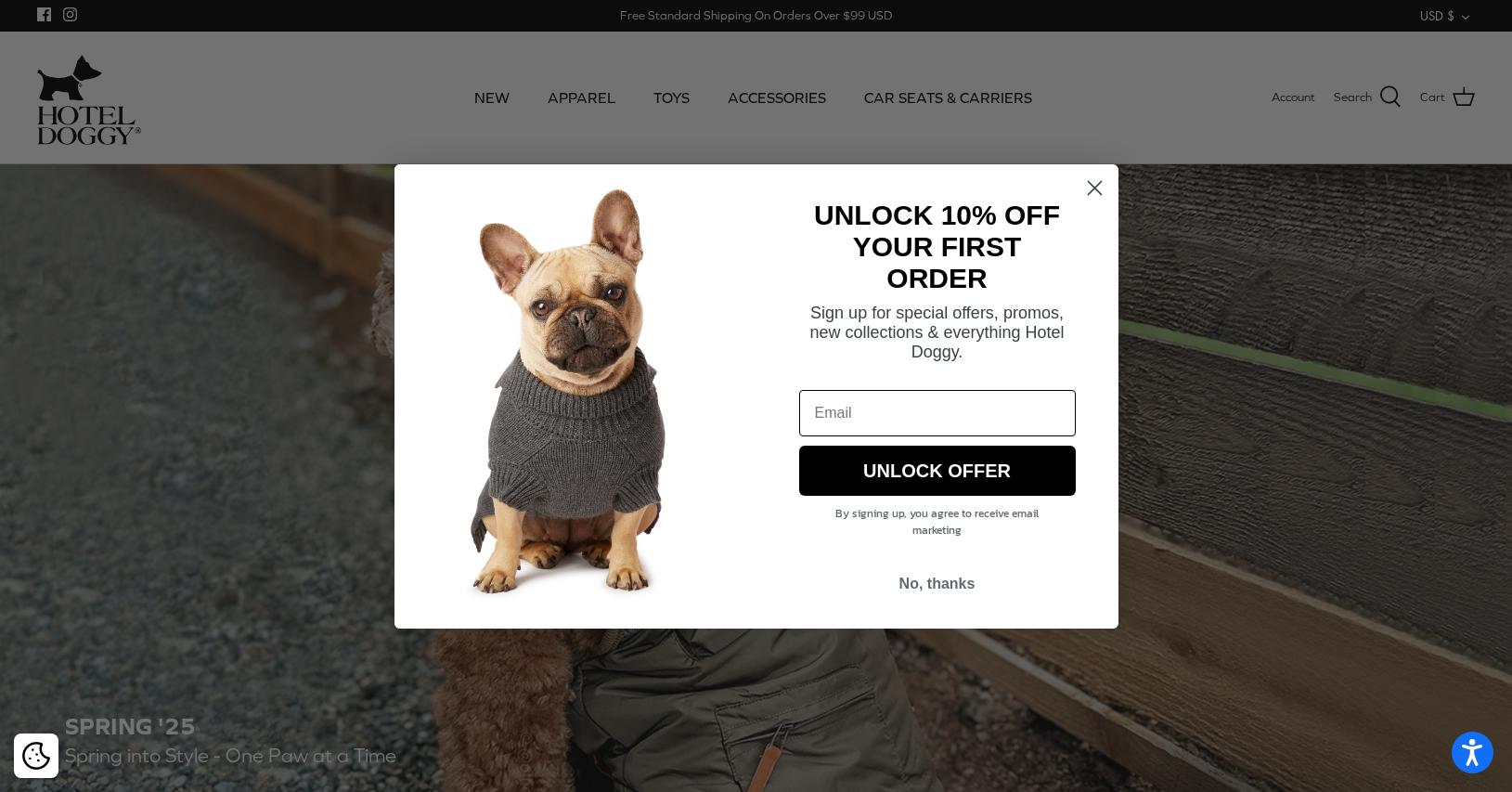
click at [1090, 201] on circle "Close dialog" at bounding box center [1094, 186] width 30 height 30
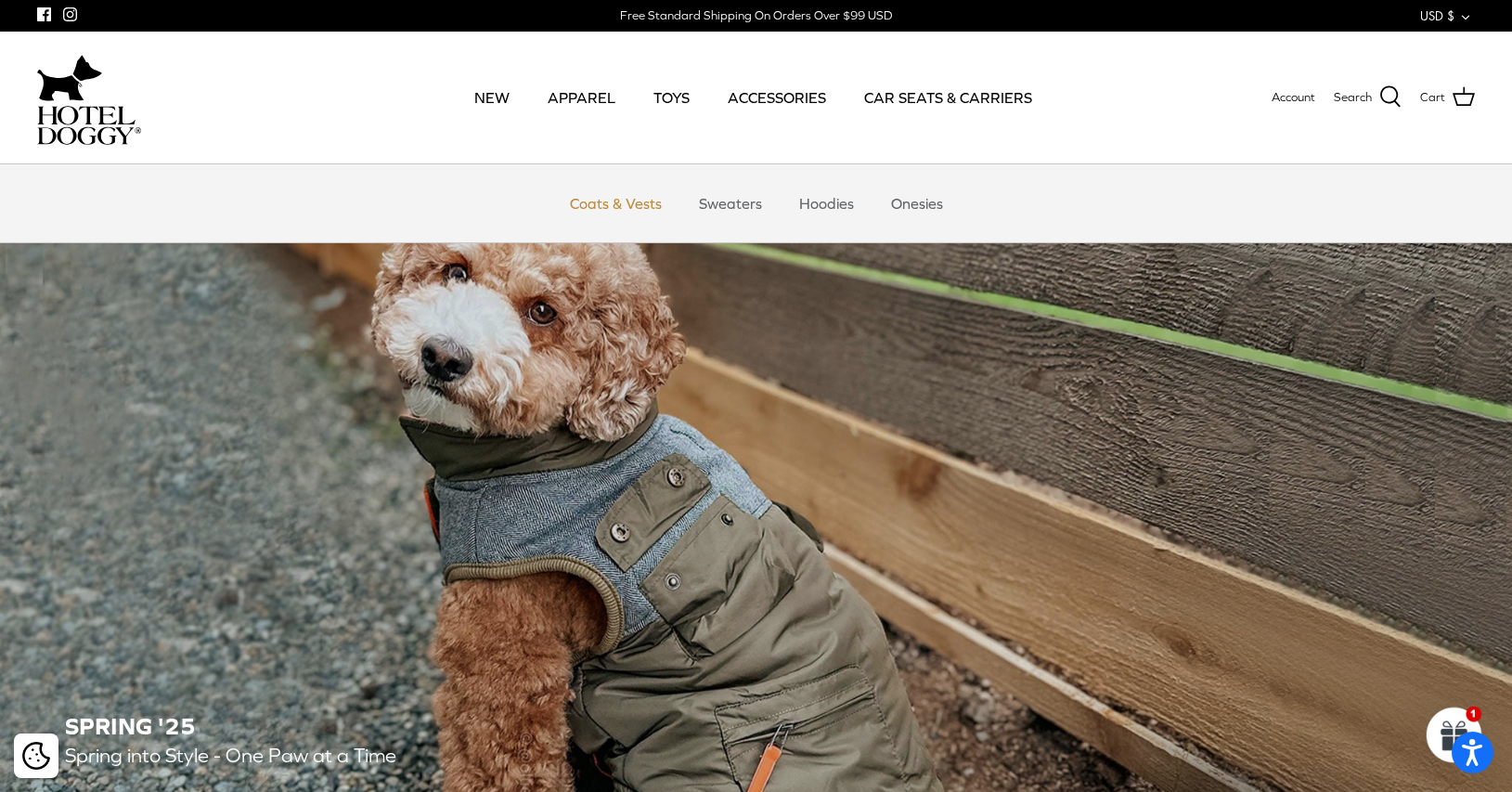
click at [611, 209] on link "Coats & Vests" at bounding box center [616, 203] width 125 height 56
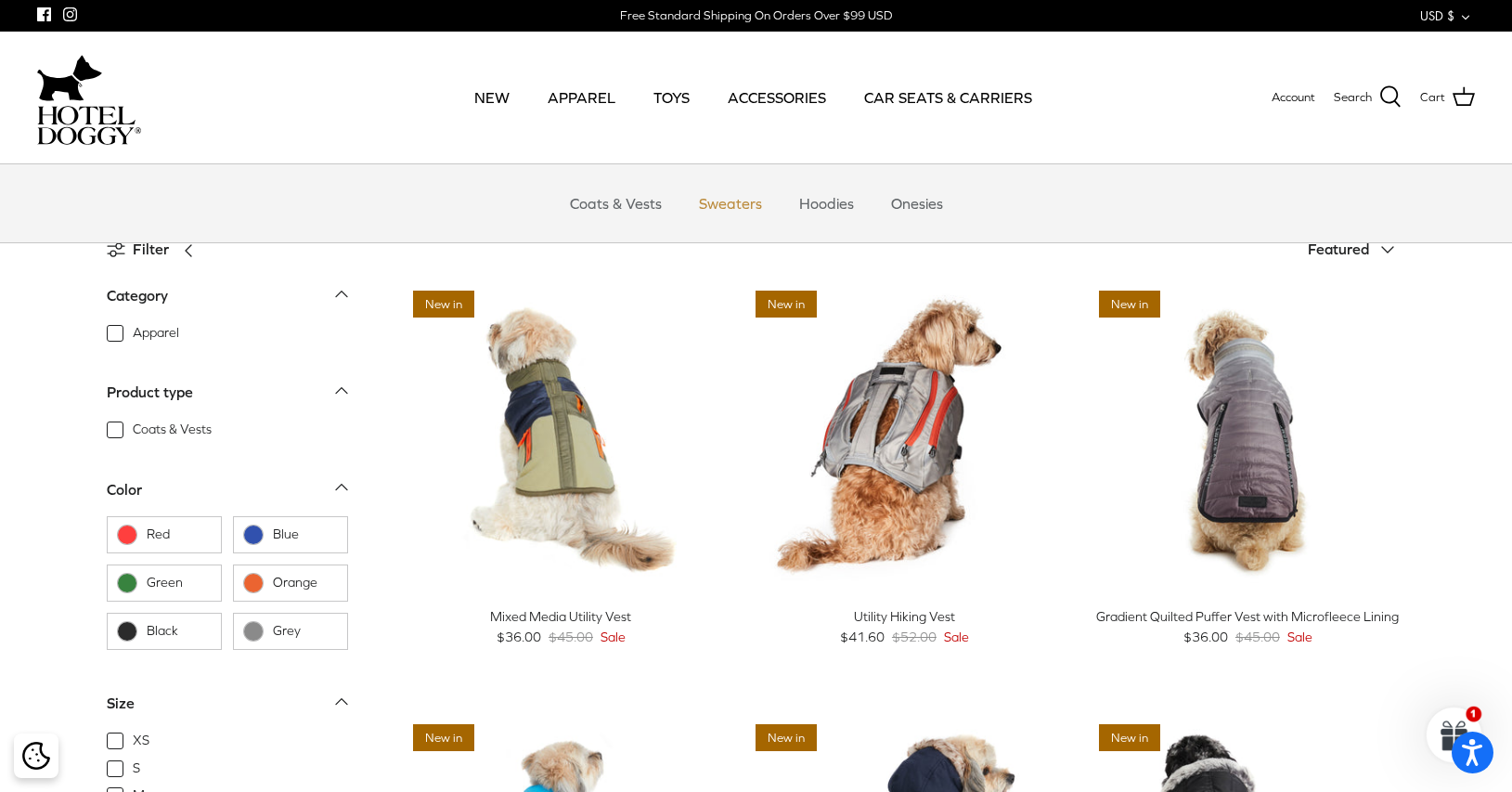
click at [727, 201] on link "Sweaters" at bounding box center [731, 203] width 97 height 56
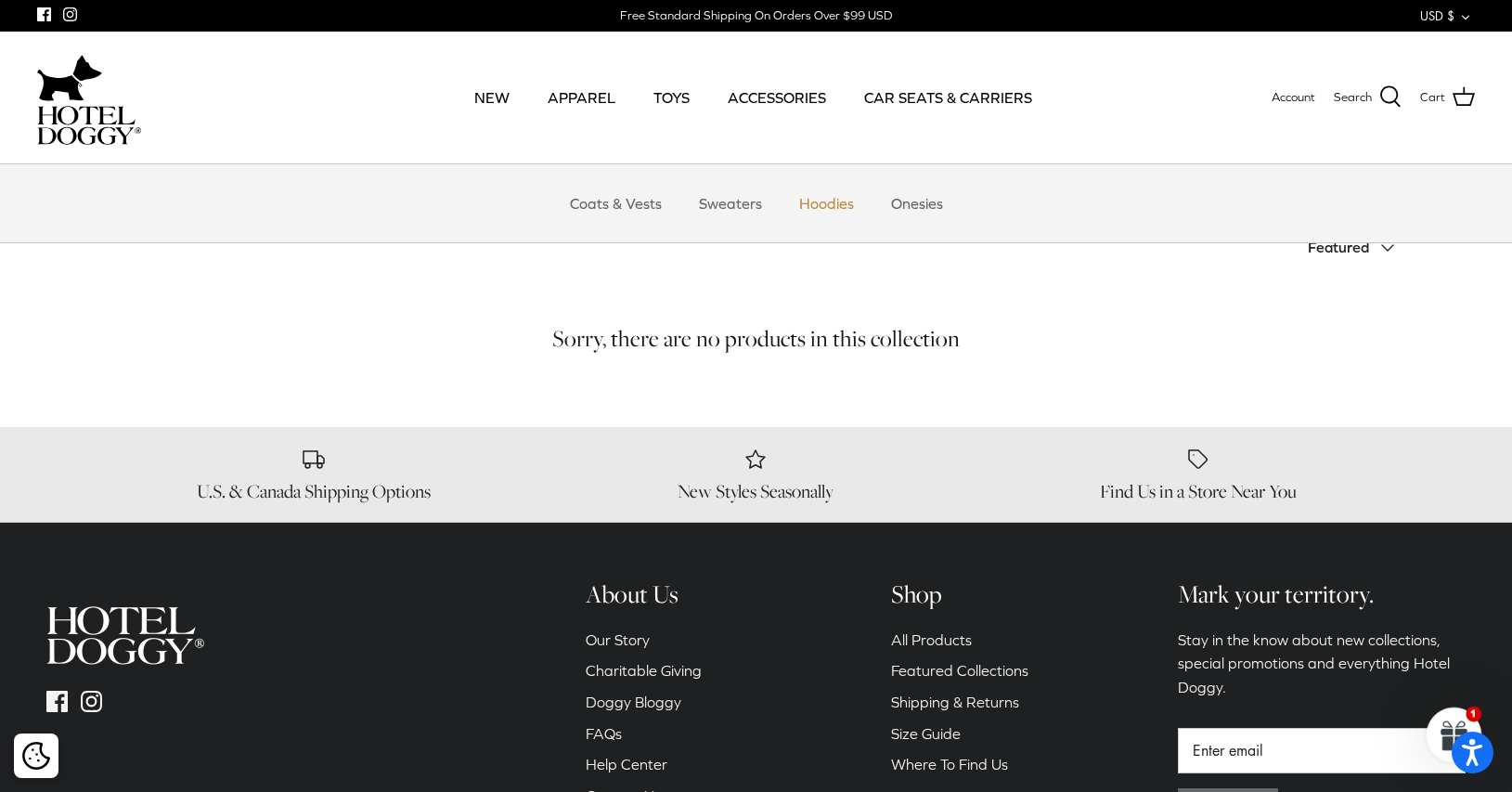
click at [829, 208] on link "Hoodies" at bounding box center [827, 203] width 88 height 56
click at [488, 95] on link "NEW" at bounding box center [492, 97] width 69 height 63
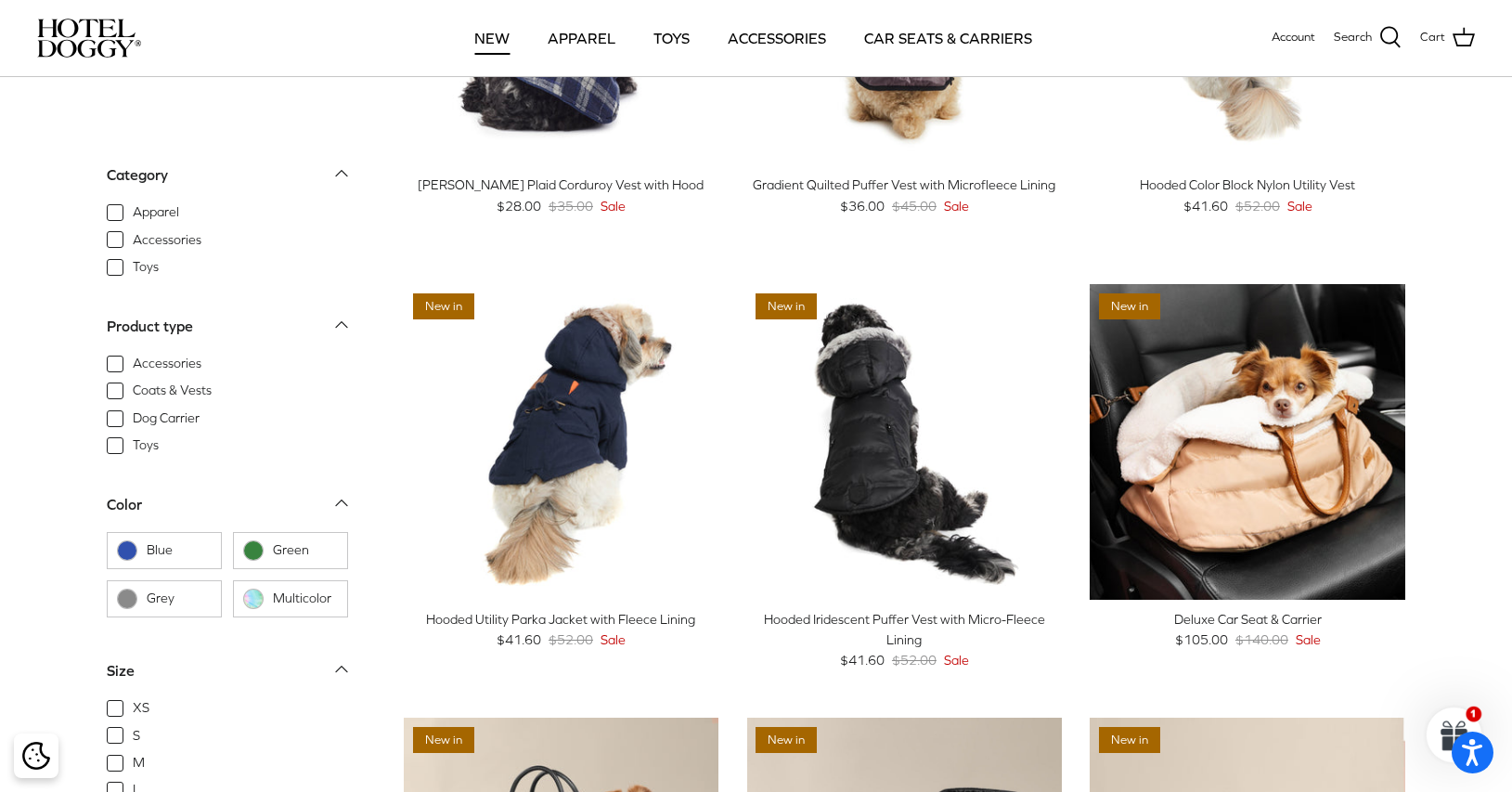
scroll to position [1638, 0]
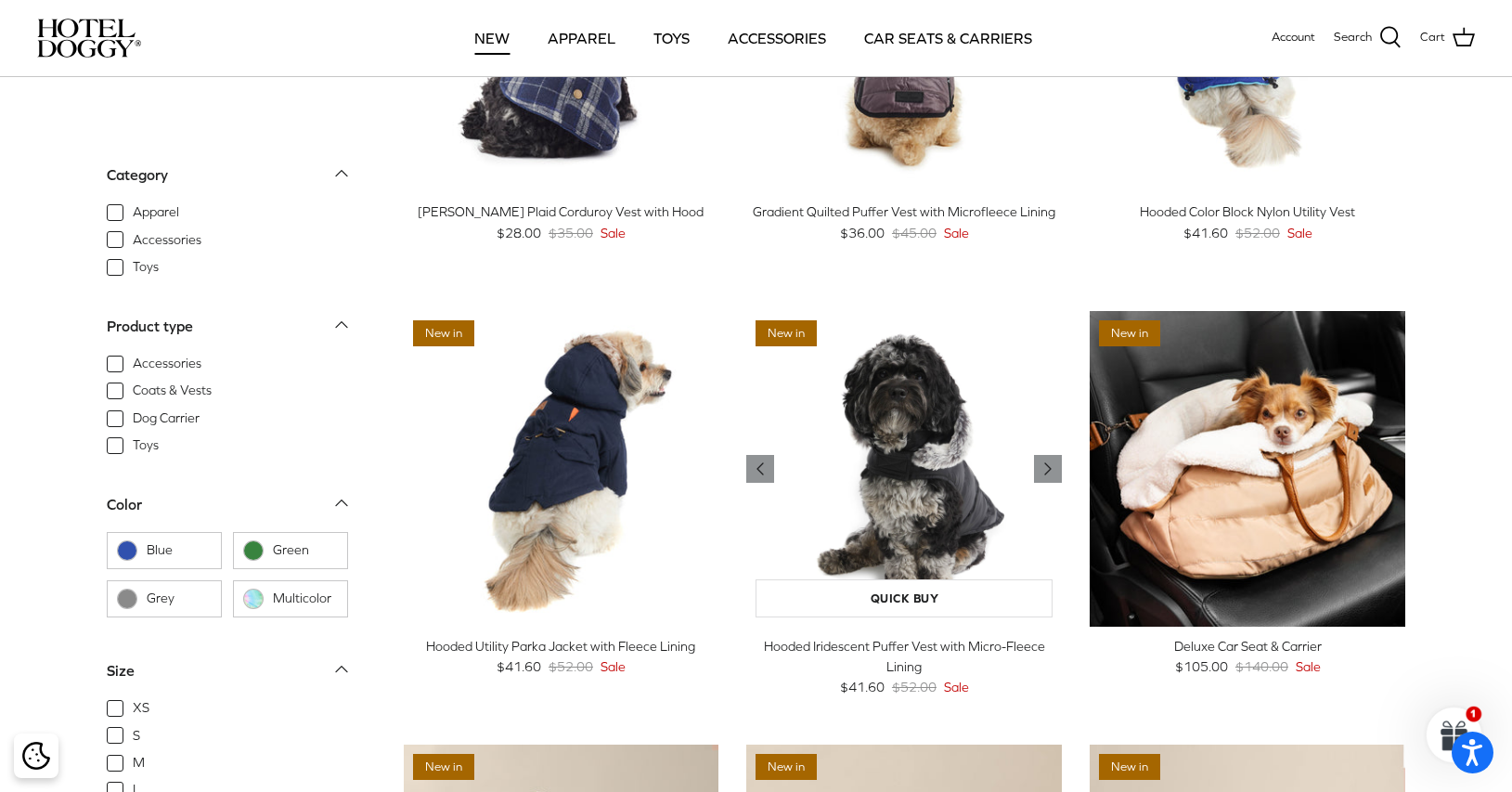
click at [892, 458] on img "Hooded Iridescent Puffer Vest with Micro-Fleece Lining" at bounding box center [904, 469] width 315 height 315
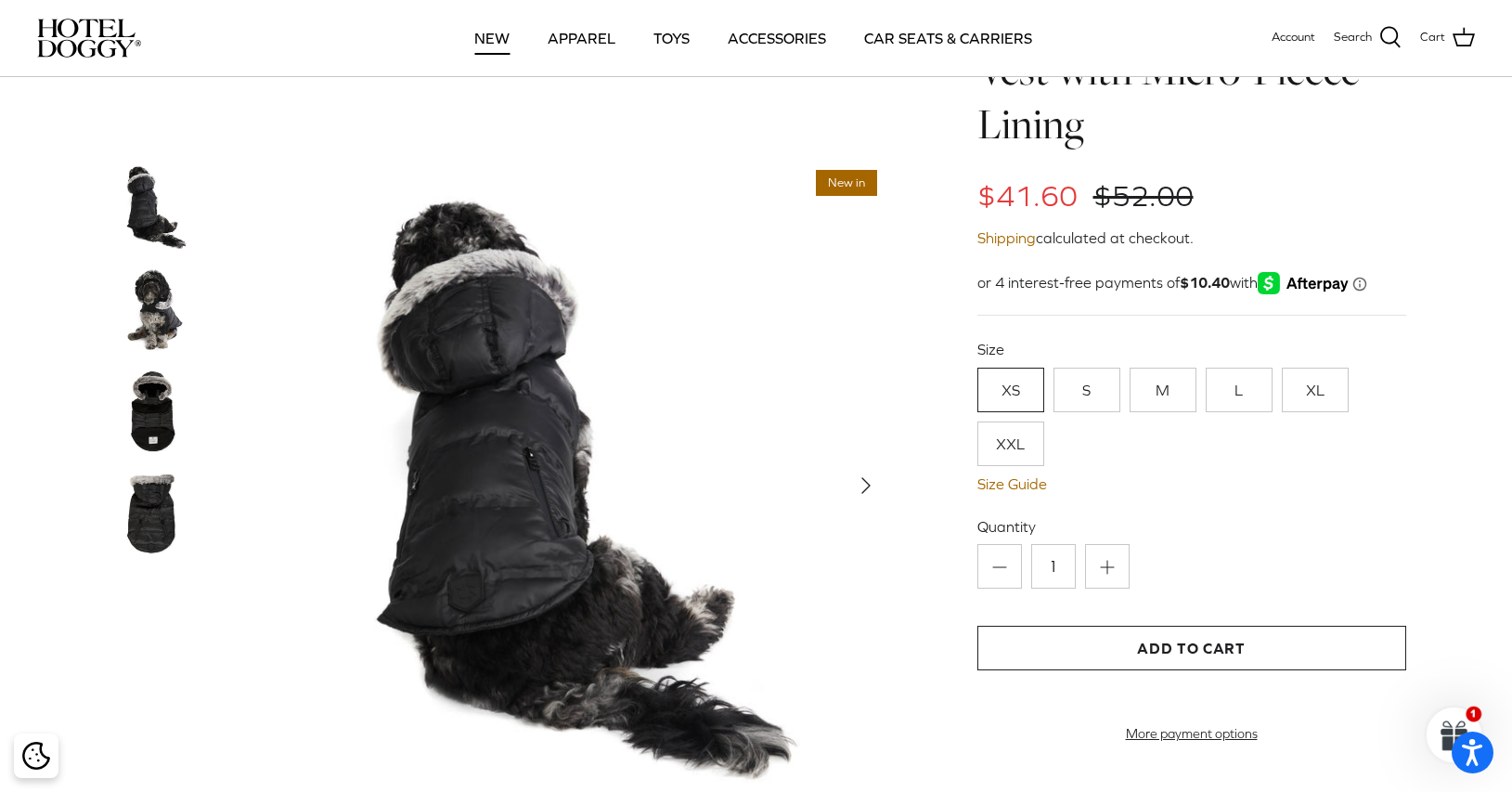
scroll to position [113, 0]
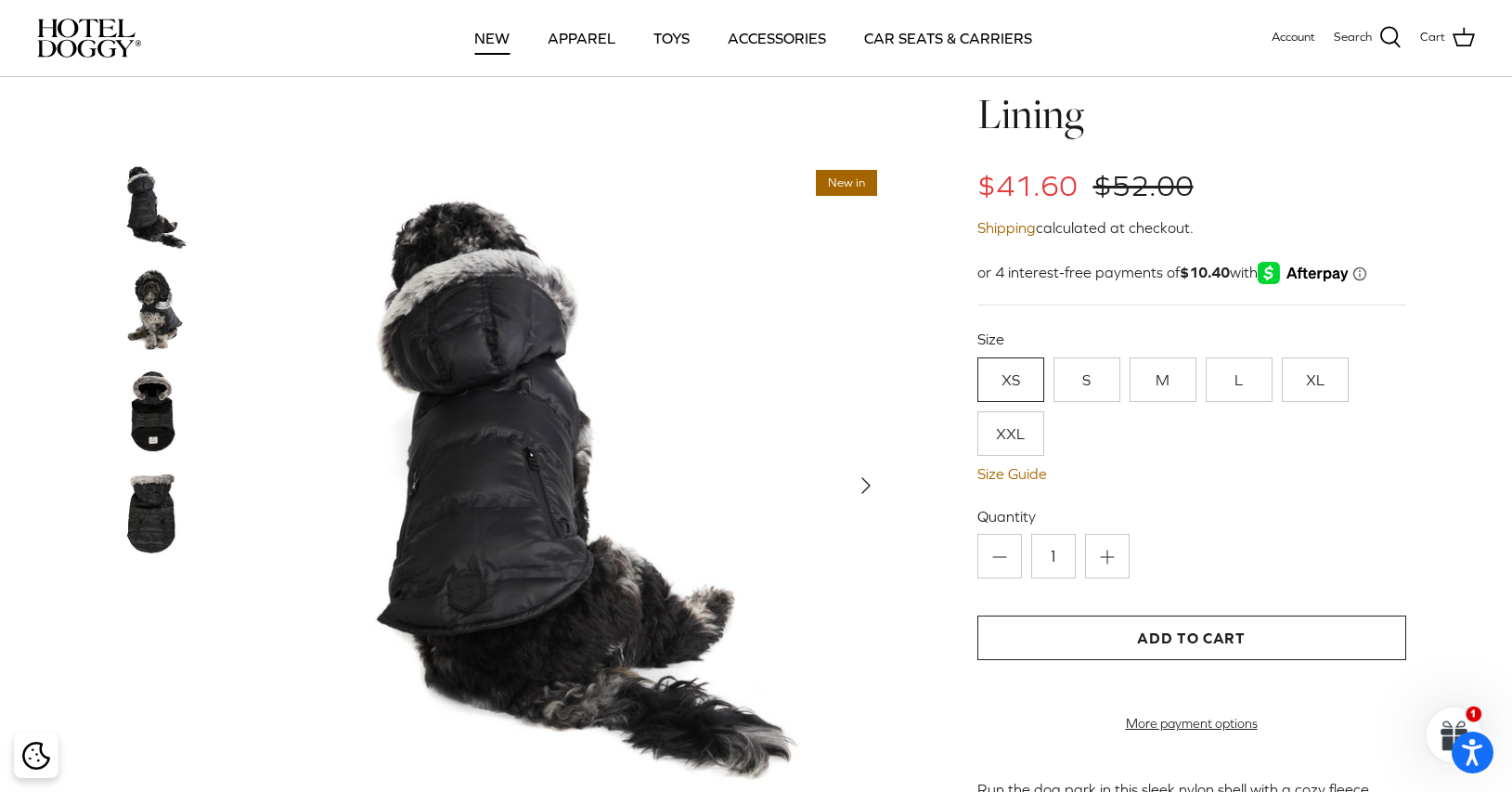
click at [148, 306] on img at bounding box center [153, 308] width 93 height 93
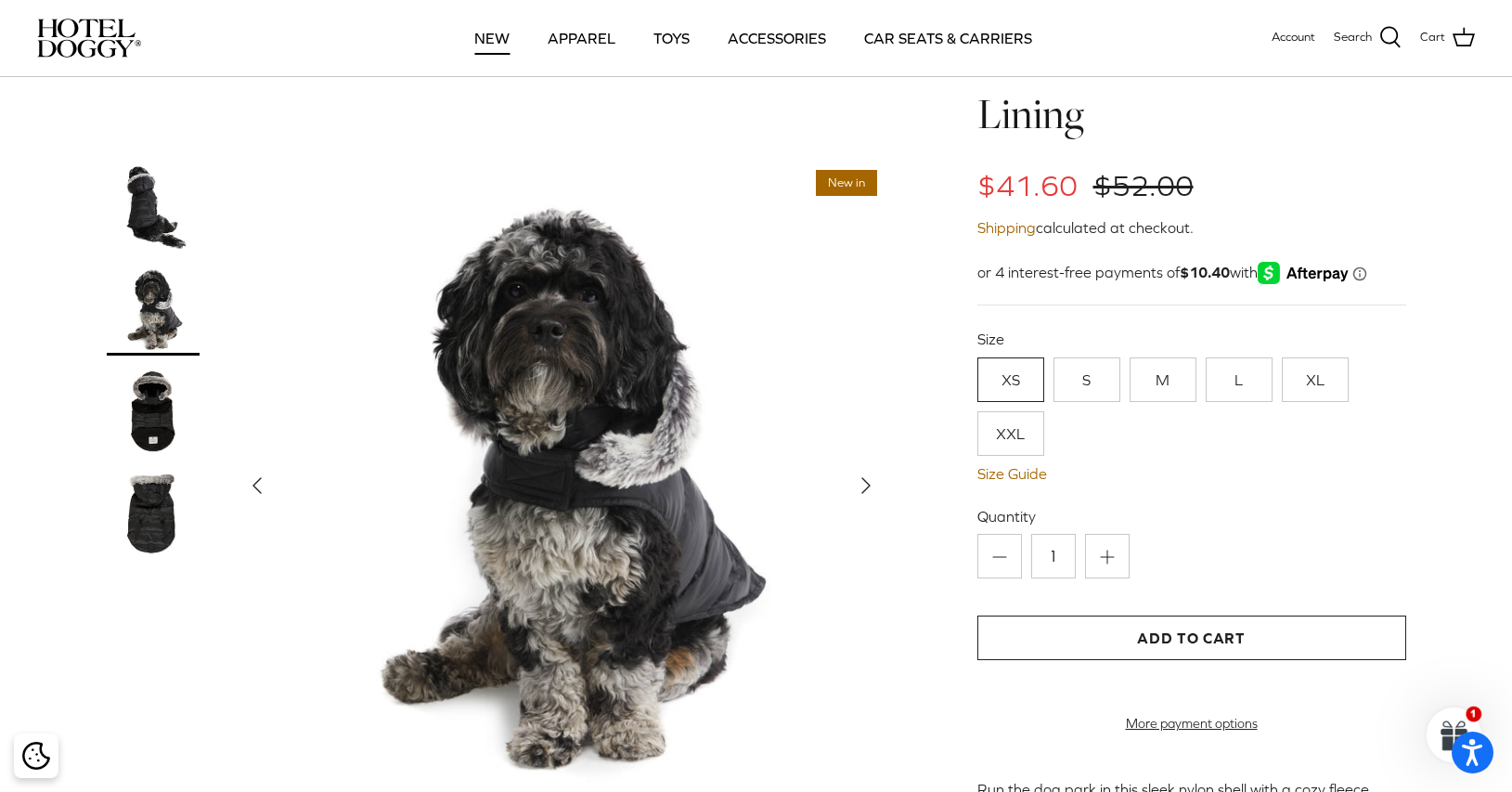
click at [165, 210] on img at bounding box center [153, 207] width 93 height 93
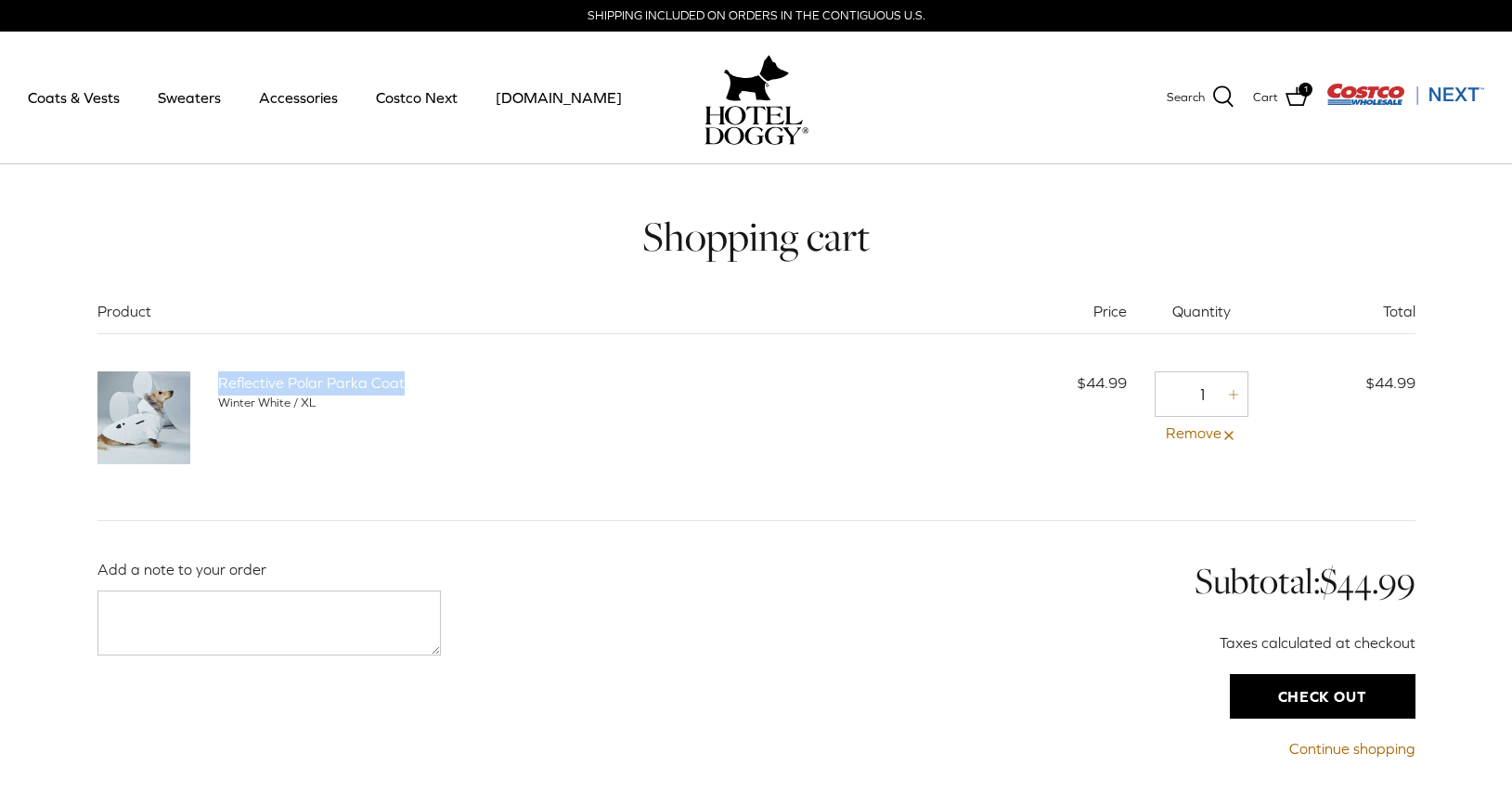
drag, startPoint x: 440, startPoint y: 386, endPoint x: 212, endPoint y: 379, distance: 228.1
click at [212, 379] on div "Reflective Polar Parka Coat Winter White / XL Reflective Polar Parka Coat - Win…" at bounding box center [757, 417] width 1318 height 168
copy div "Reflective Polar Parka Coat"
click at [640, 443] on div "Reflective Polar Parka Coat Winter White / XL Reflective Polar Parka Coat - Win…" at bounding box center [580, 417] width 724 height 93
click at [188, 384] on img at bounding box center [144, 417] width 93 height 93
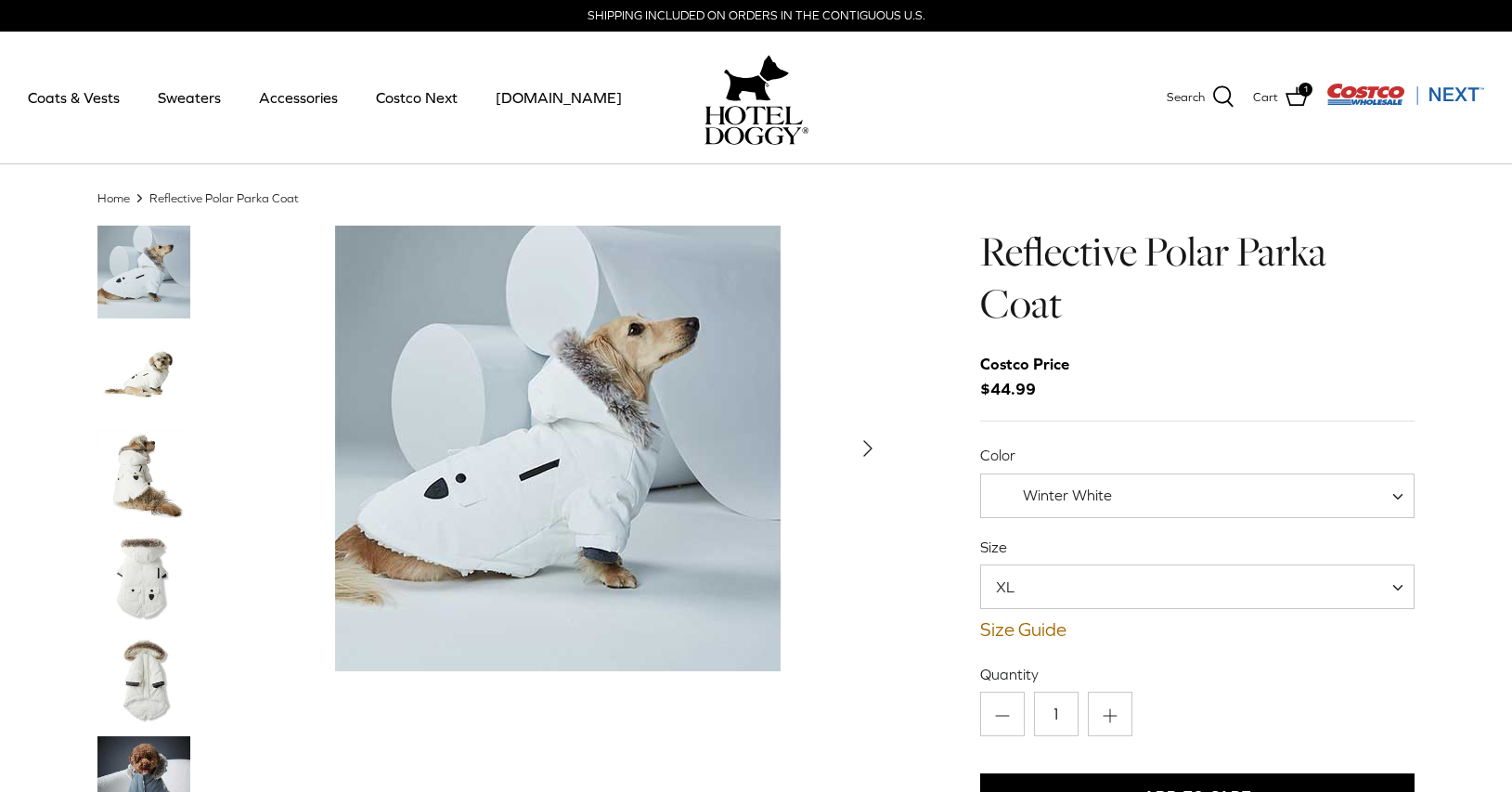
click at [152, 396] on img "Thumbnail Link" at bounding box center [144, 374] width 93 height 93
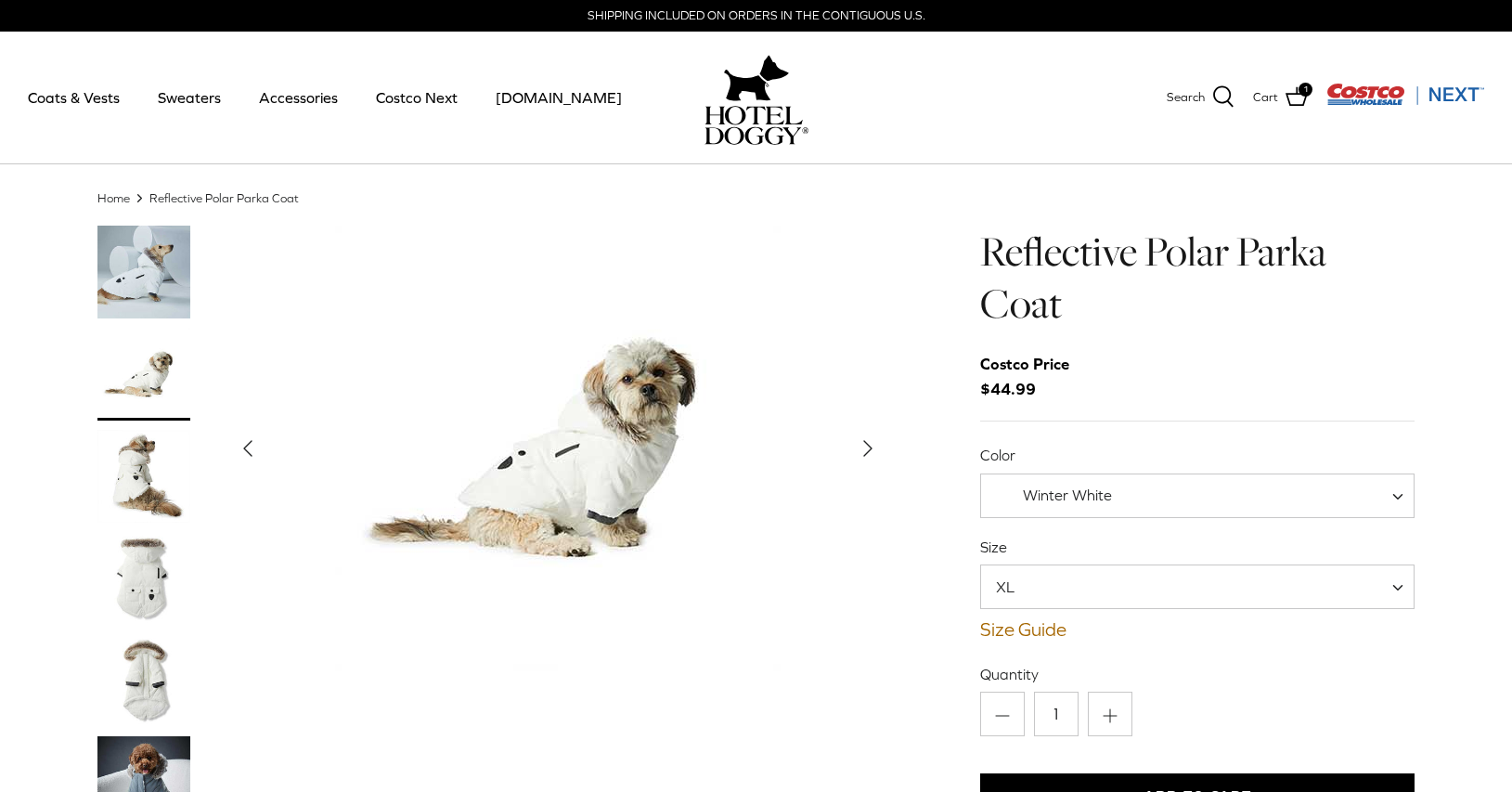
click at [146, 436] on img "Thumbnail Link" at bounding box center [144, 476] width 93 height 93
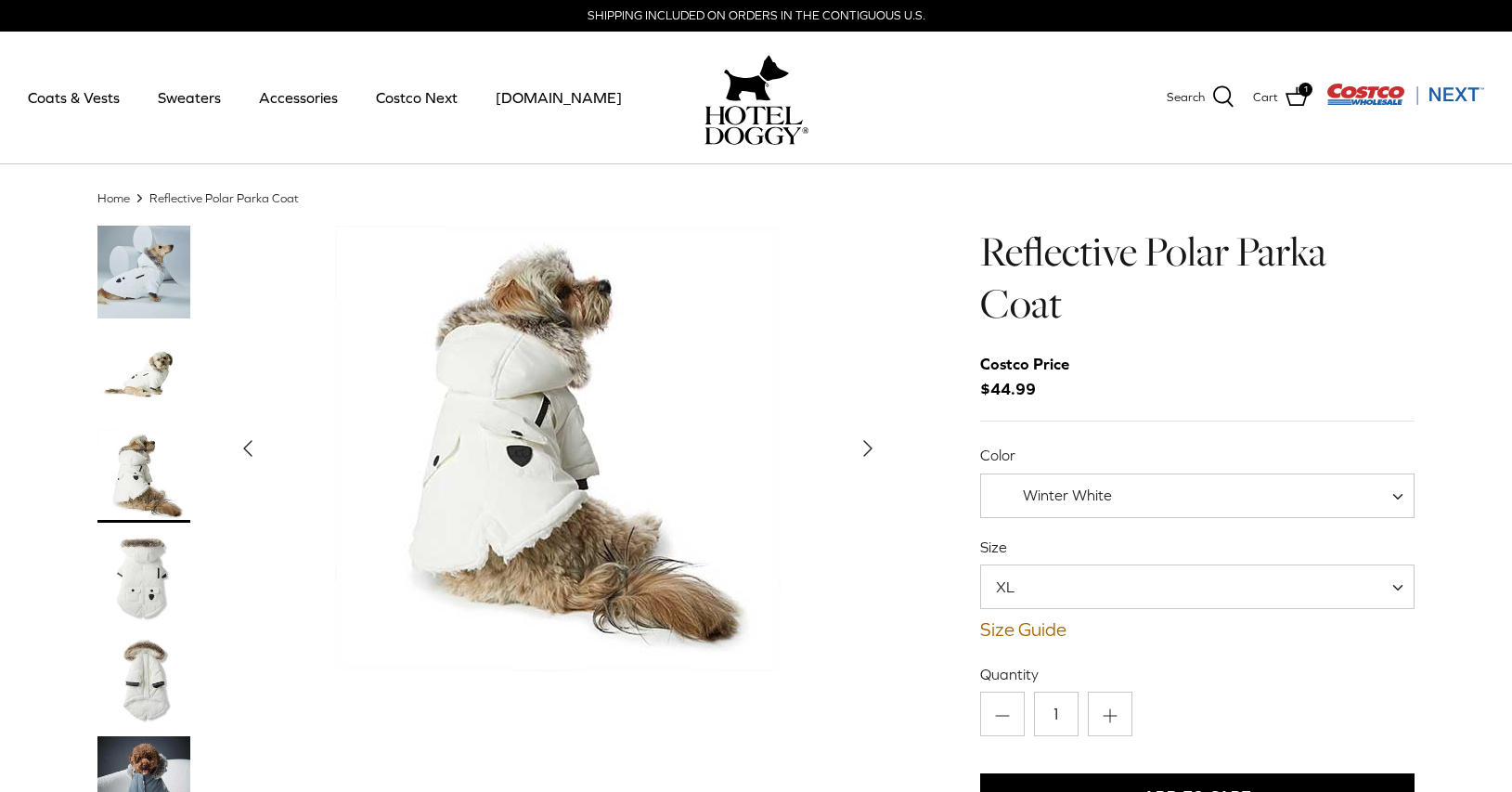
click at [135, 558] on img "Thumbnail Link" at bounding box center [144, 578] width 93 height 93
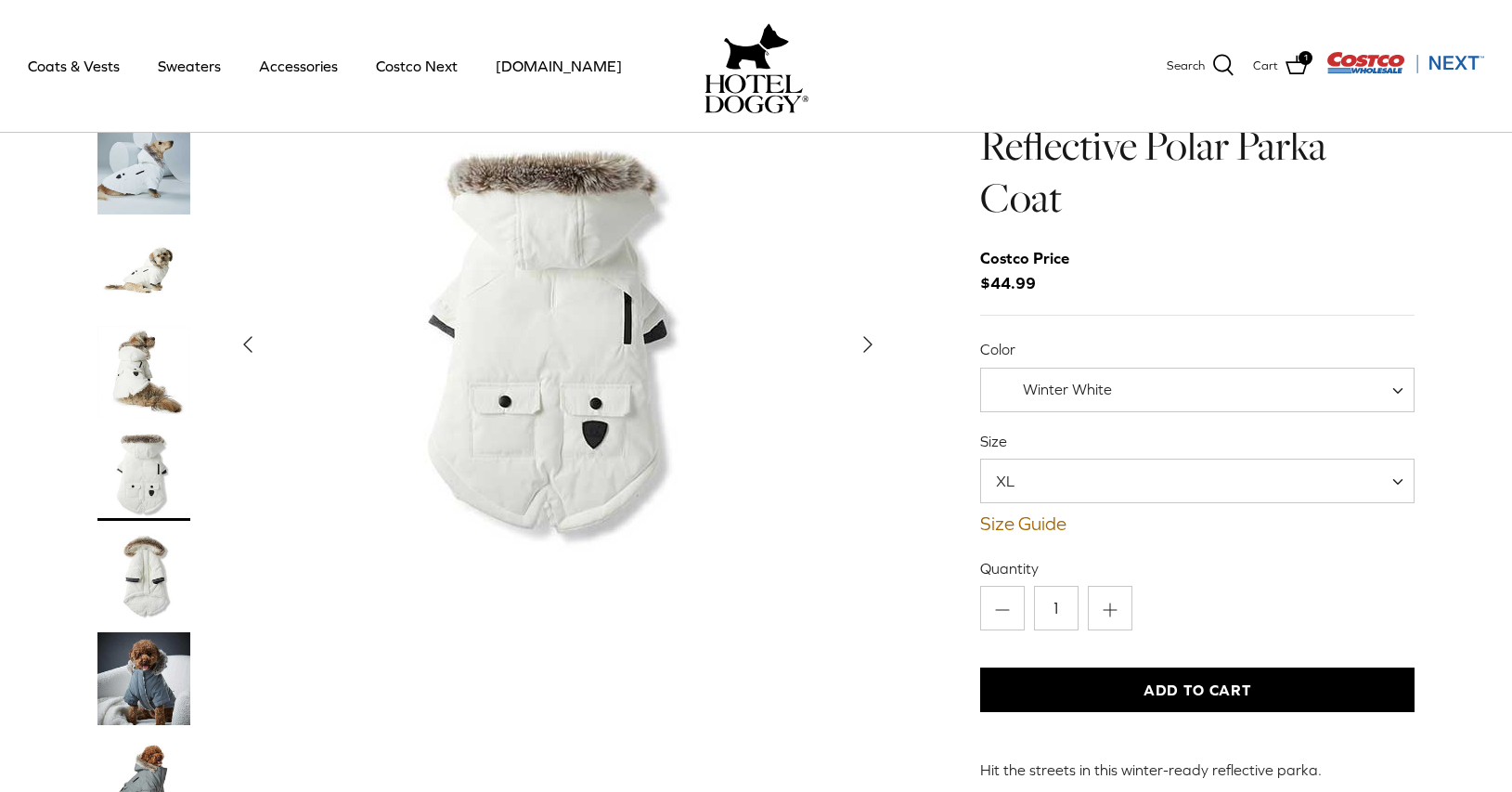
scroll to position [133, 0]
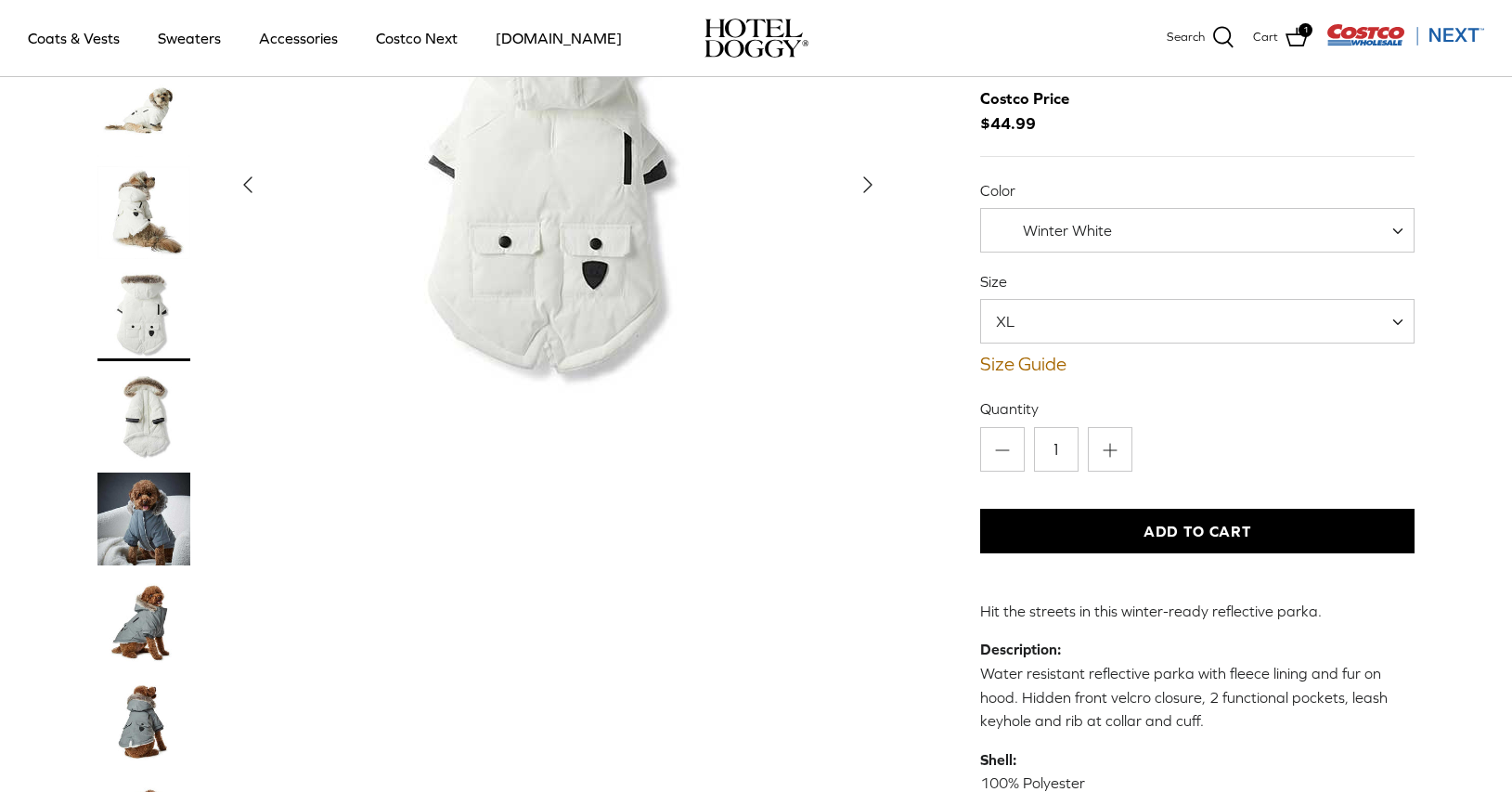
click at [164, 543] on img "Thumbnail Link" at bounding box center [144, 519] width 93 height 93
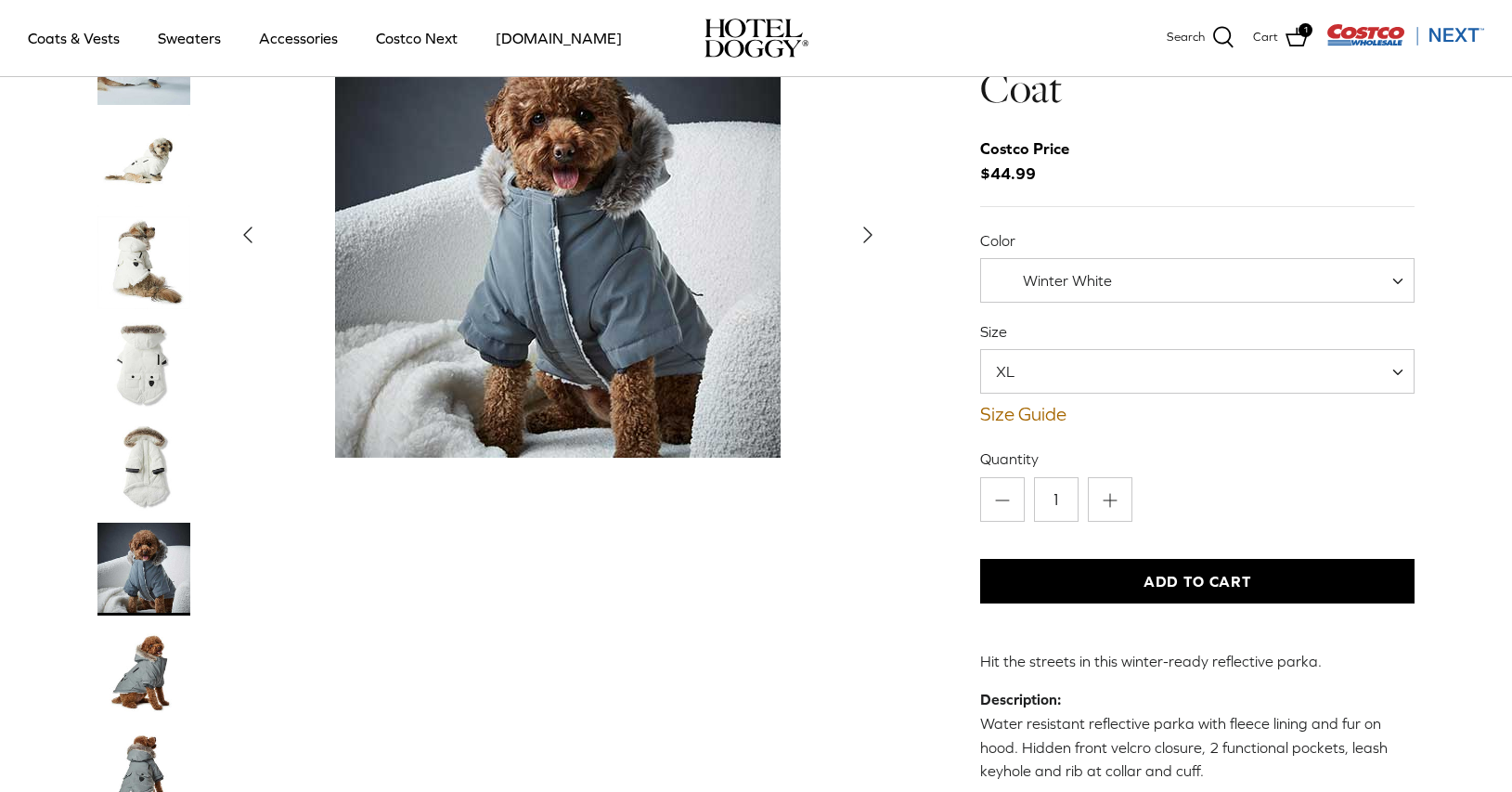
scroll to position [125, 0]
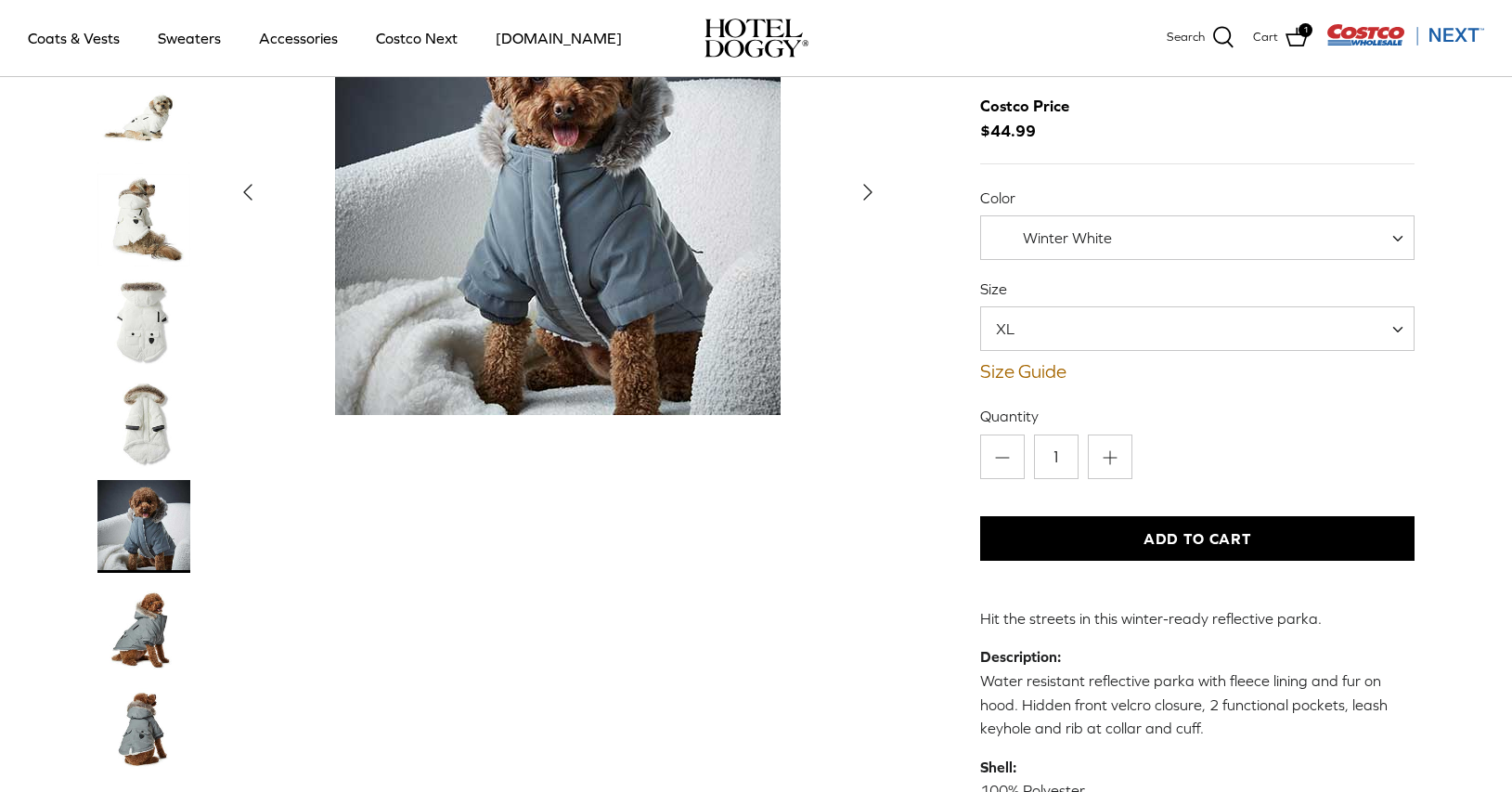
click at [136, 707] on img "Thumbnail Link" at bounding box center [144, 730] width 93 height 93
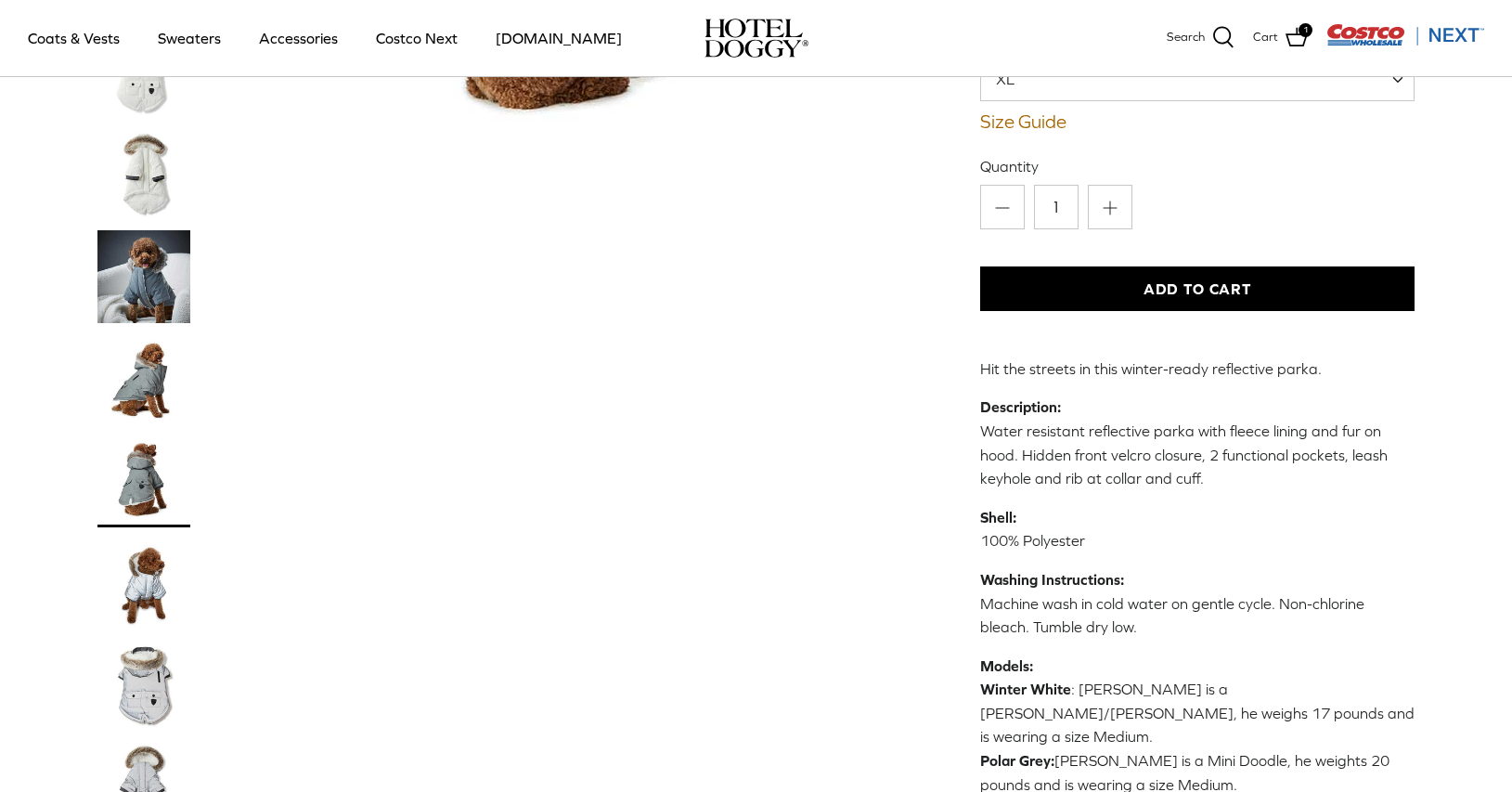
scroll to position [407, 0]
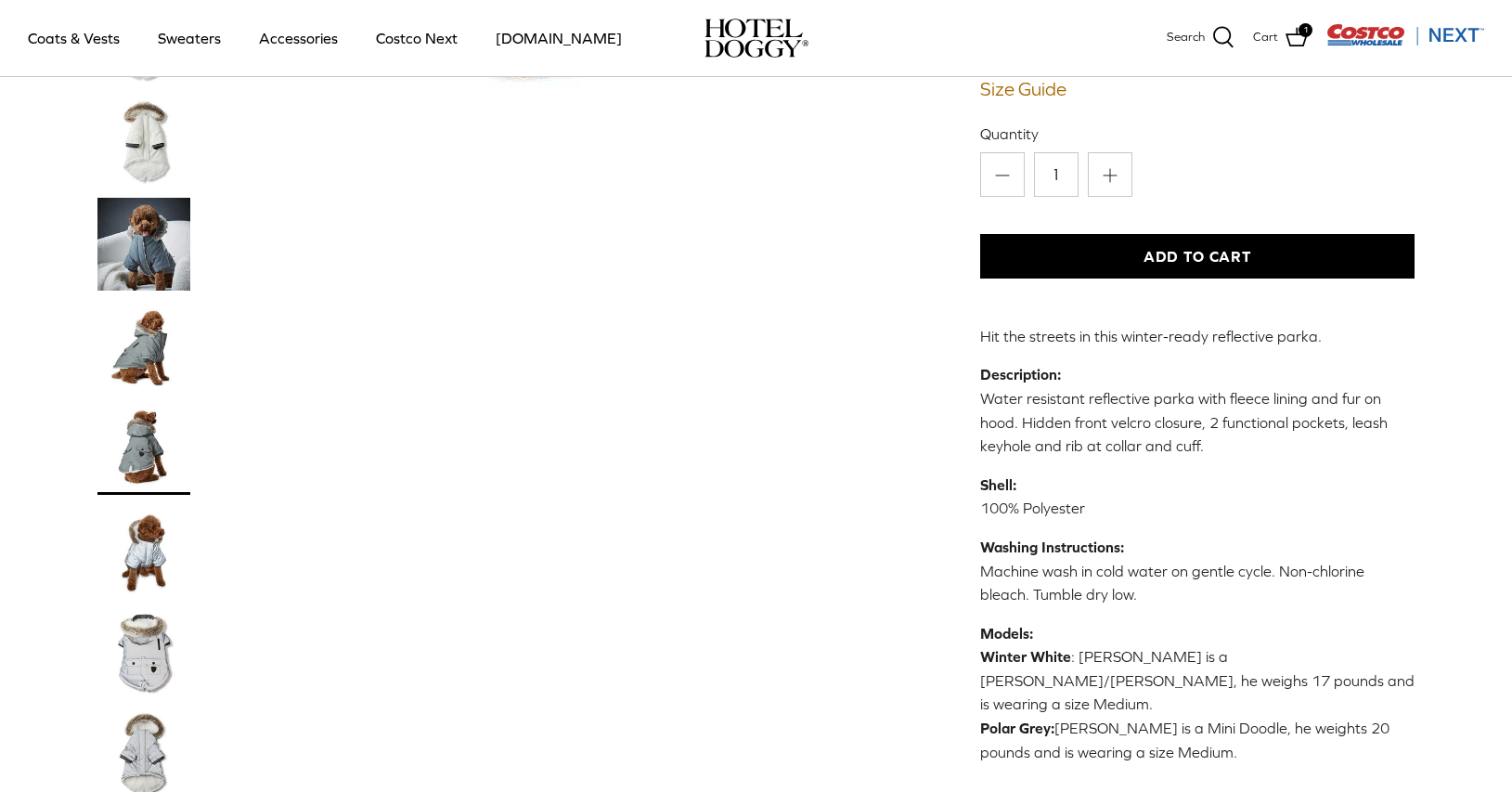
click at [148, 567] on img "Thumbnail Link" at bounding box center [144, 550] width 93 height 93
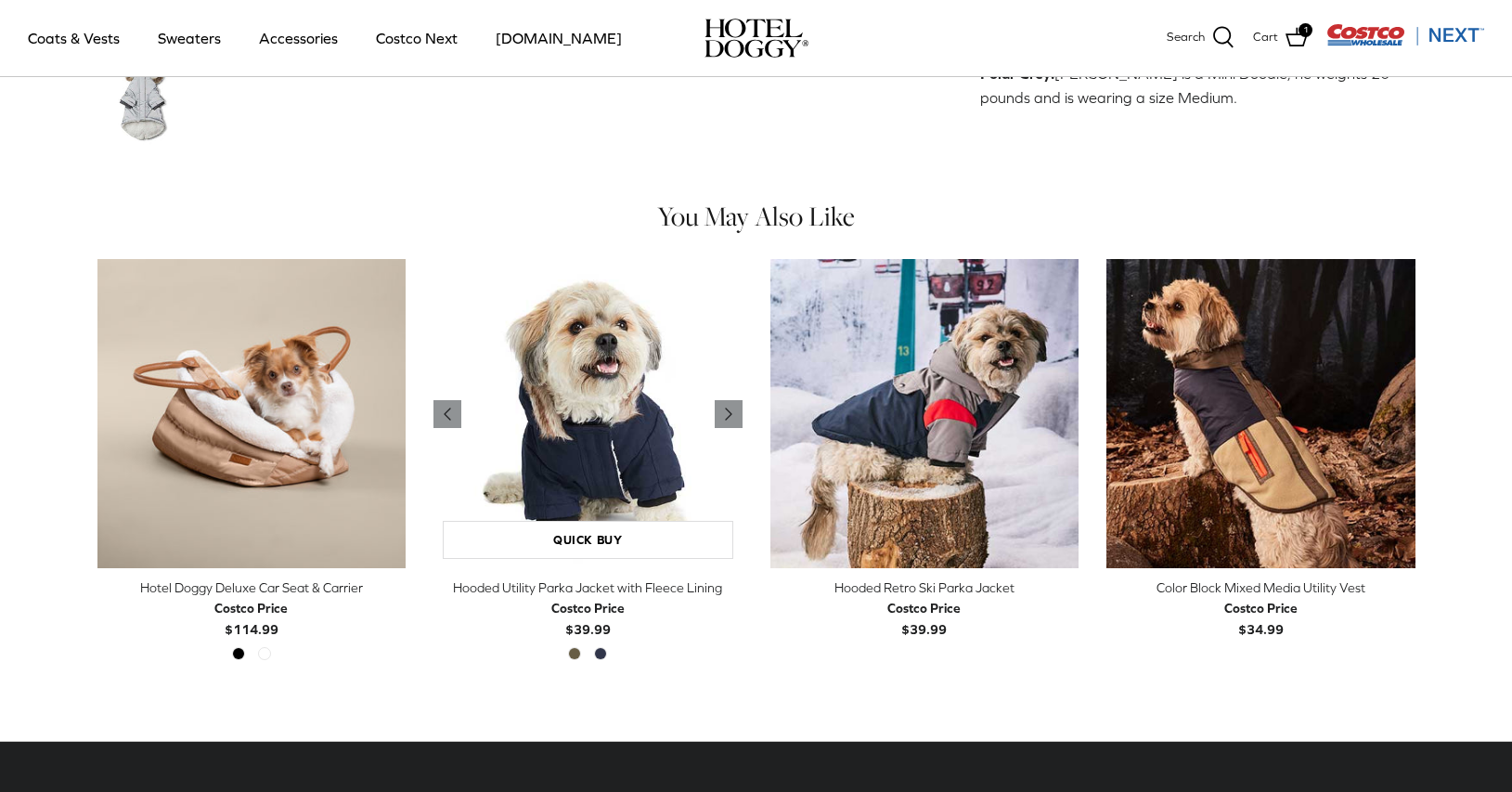
scroll to position [1082, 0]
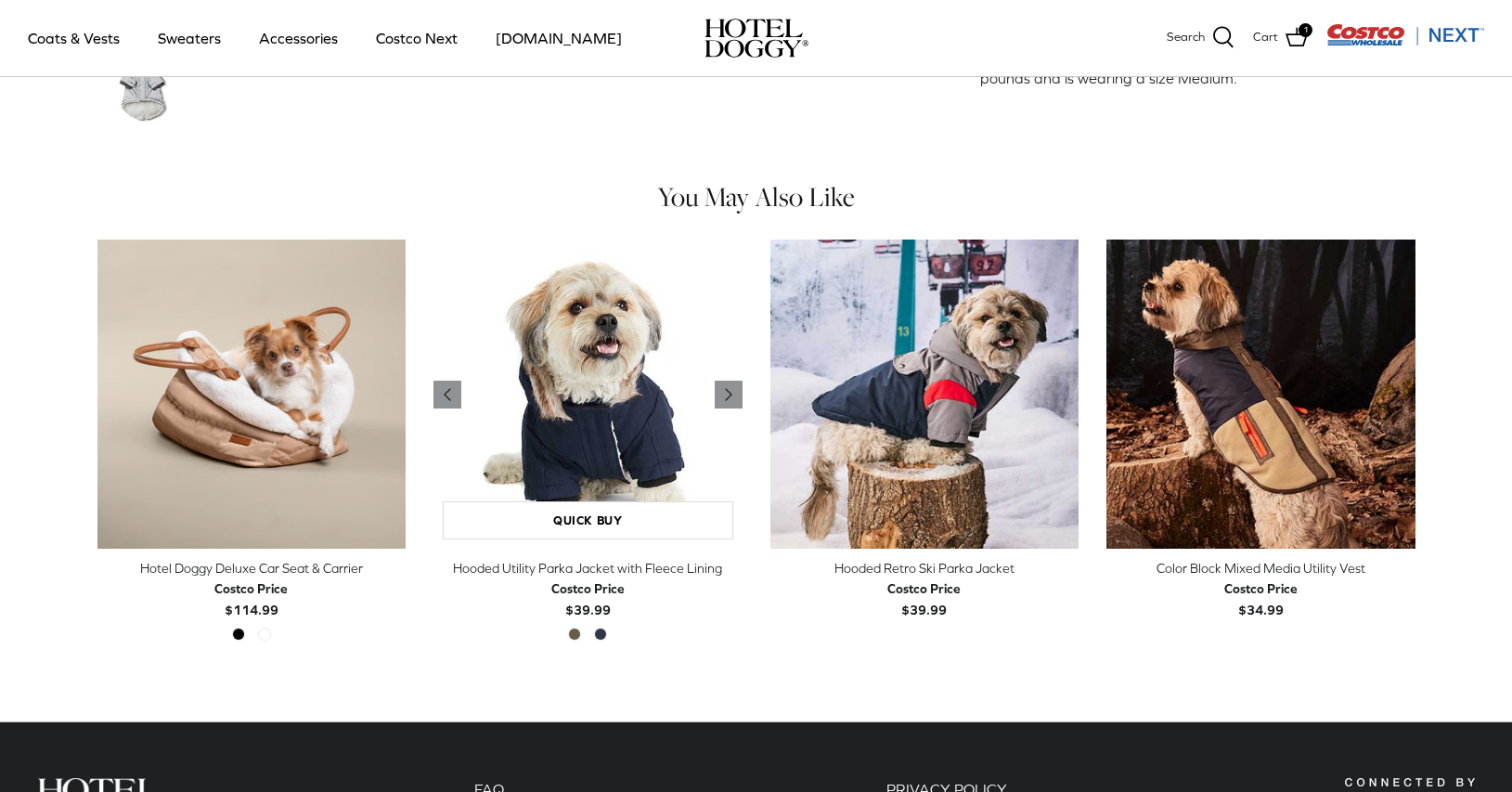
click at [559, 452] on img "Hooded Utility Parka Jacket with Fleece Lining" at bounding box center [589, 395] width 309 height 309
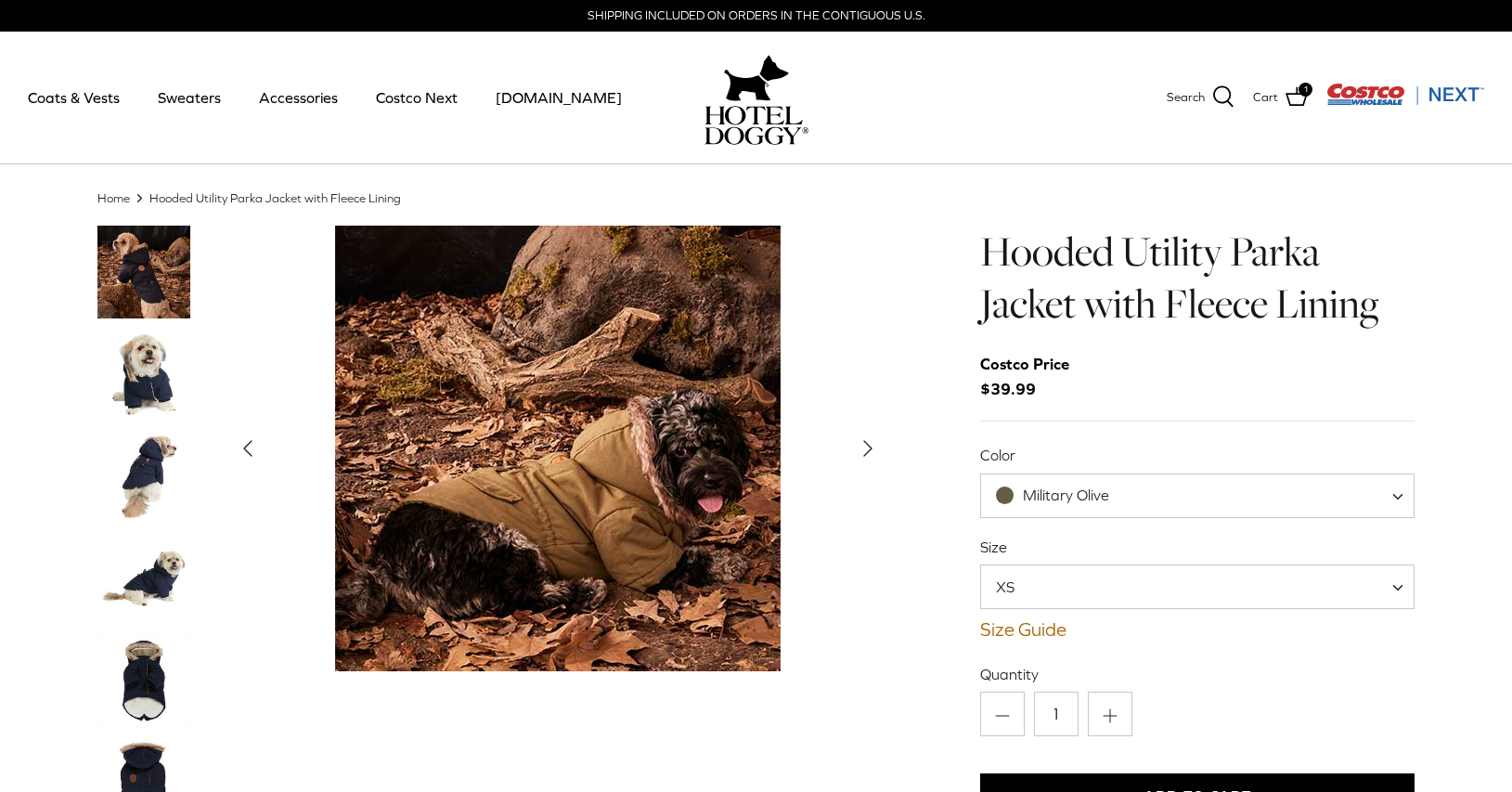
click at [1031, 506] on span "Military Olive" at bounding box center [1198, 496] width 436 height 45
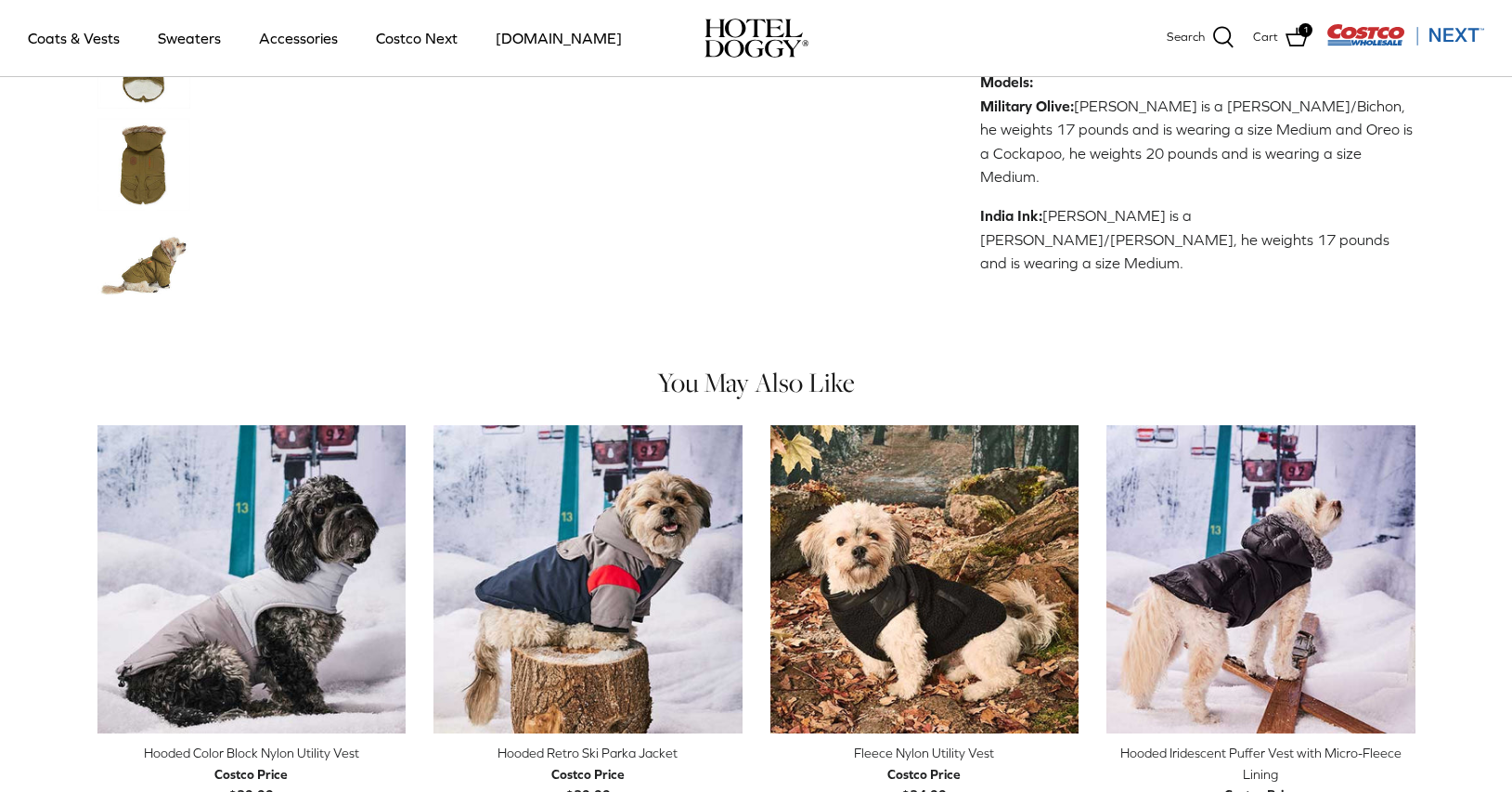
scroll to position [428, 0]
